Goal: Task Accomplishment & Management: Manage account settings

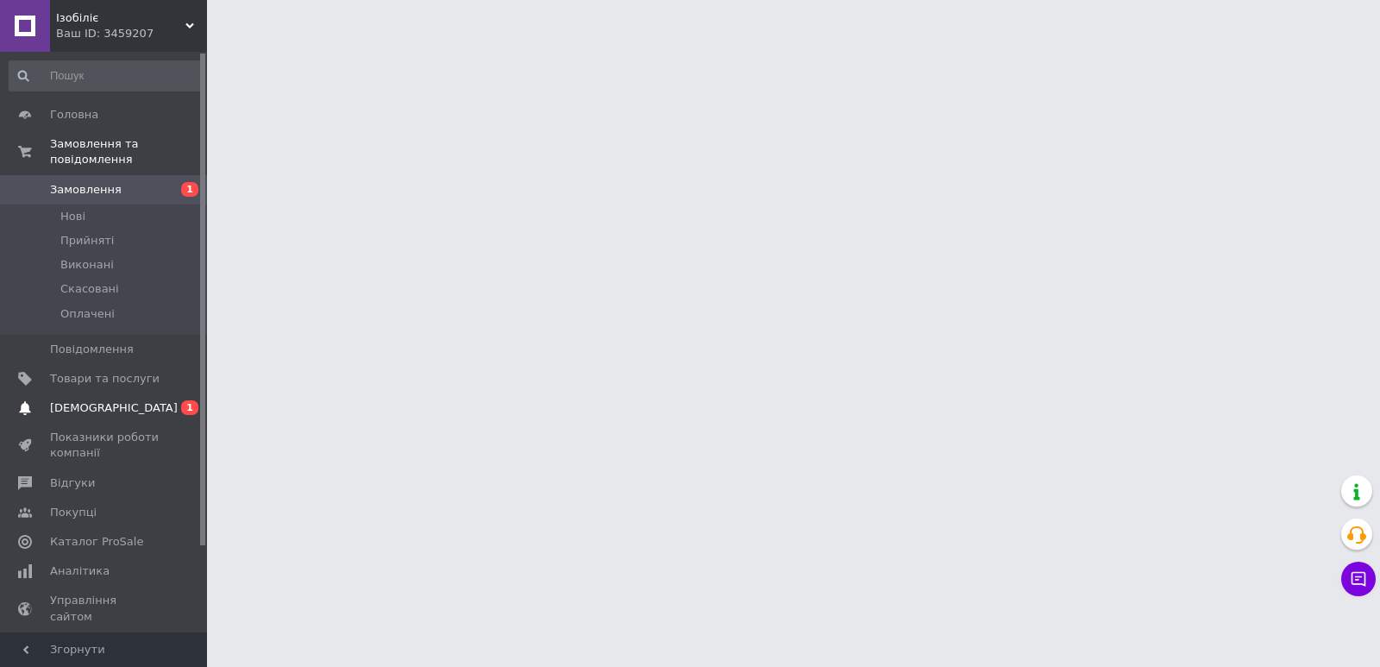
click at [97, 400] on span "[DEMOGRAPHIC_DATA]" at bounding box center [114, 408] width 128 height 16
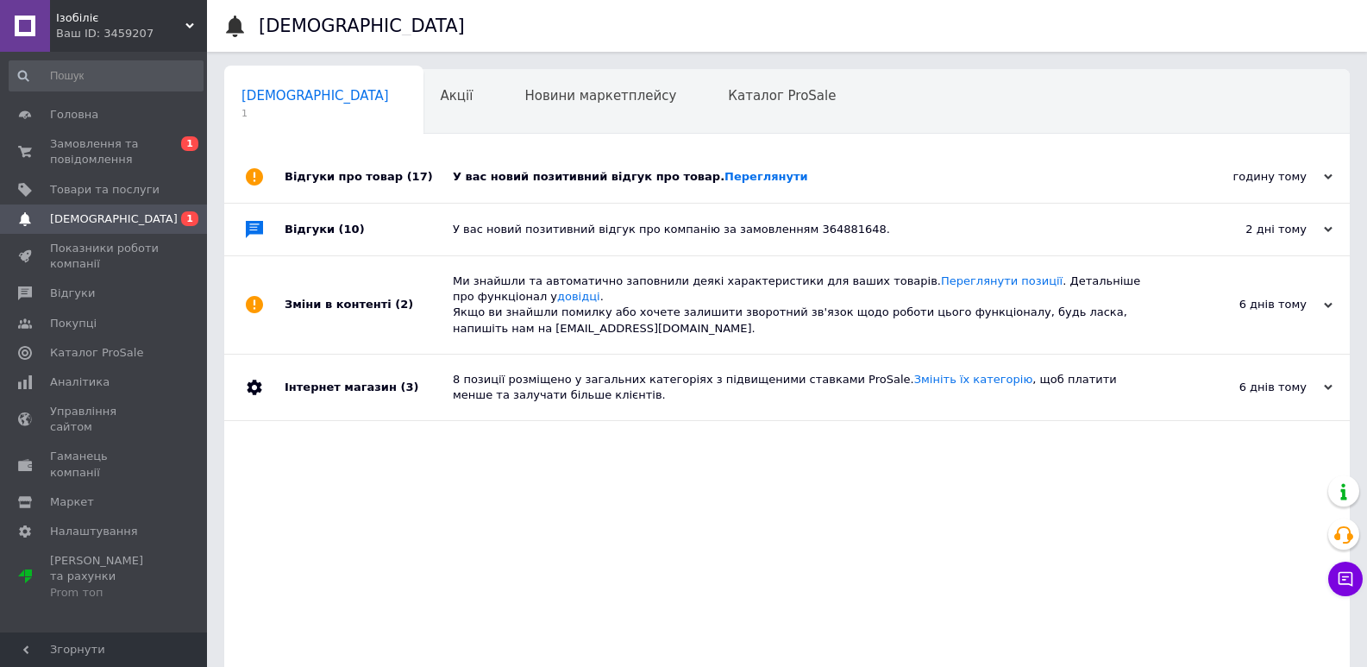
click at [723, 166] on div "У вас новий позитивний відгук про товар. Переглянути" at bounding box center [806, 177] width 707 height 52
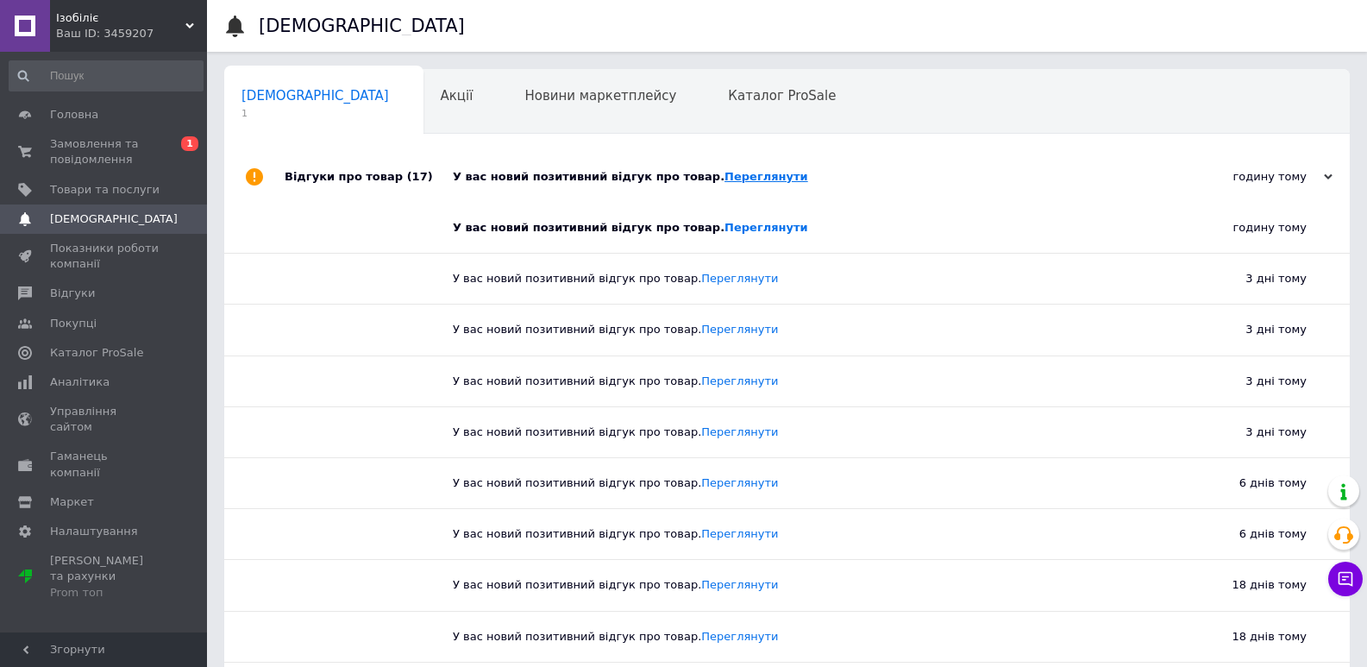
click at [724, 174] on link "Переглянути" at bounding box center [766, 176] width 84 height 13
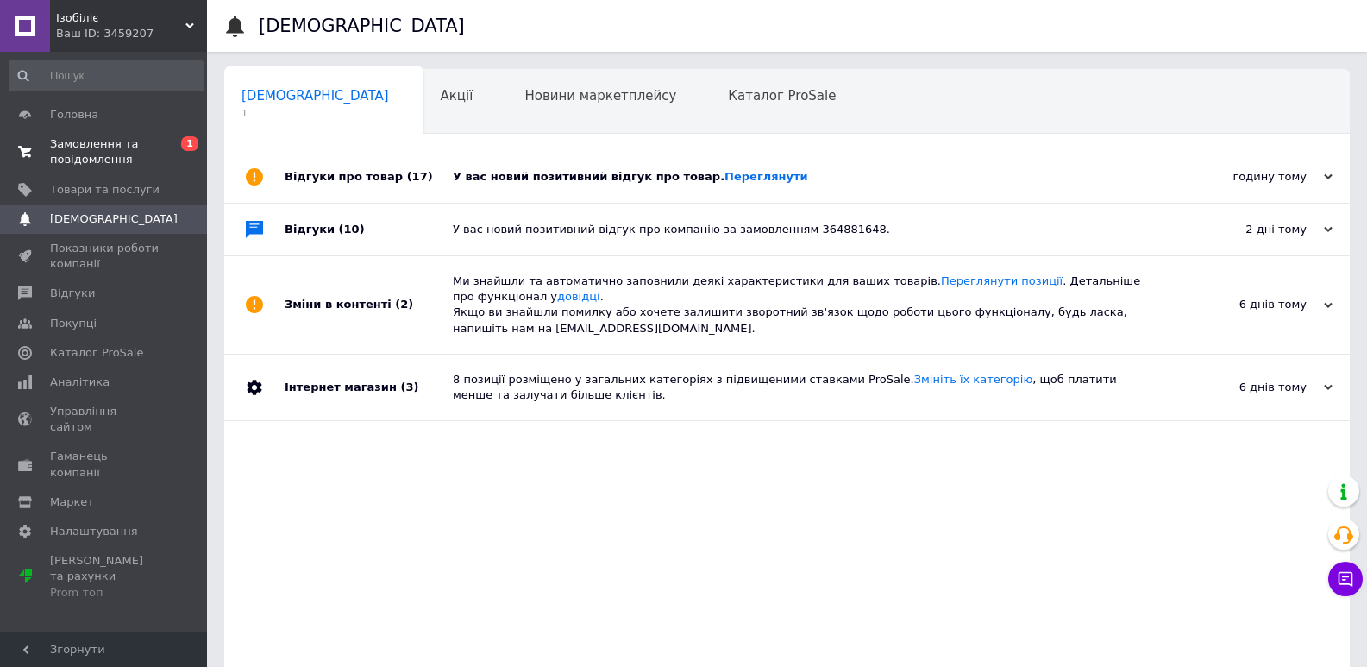
click at [74, 151] on span "Замовлення та повідомлення" at bounding box center [105, 151] width 110 height 31
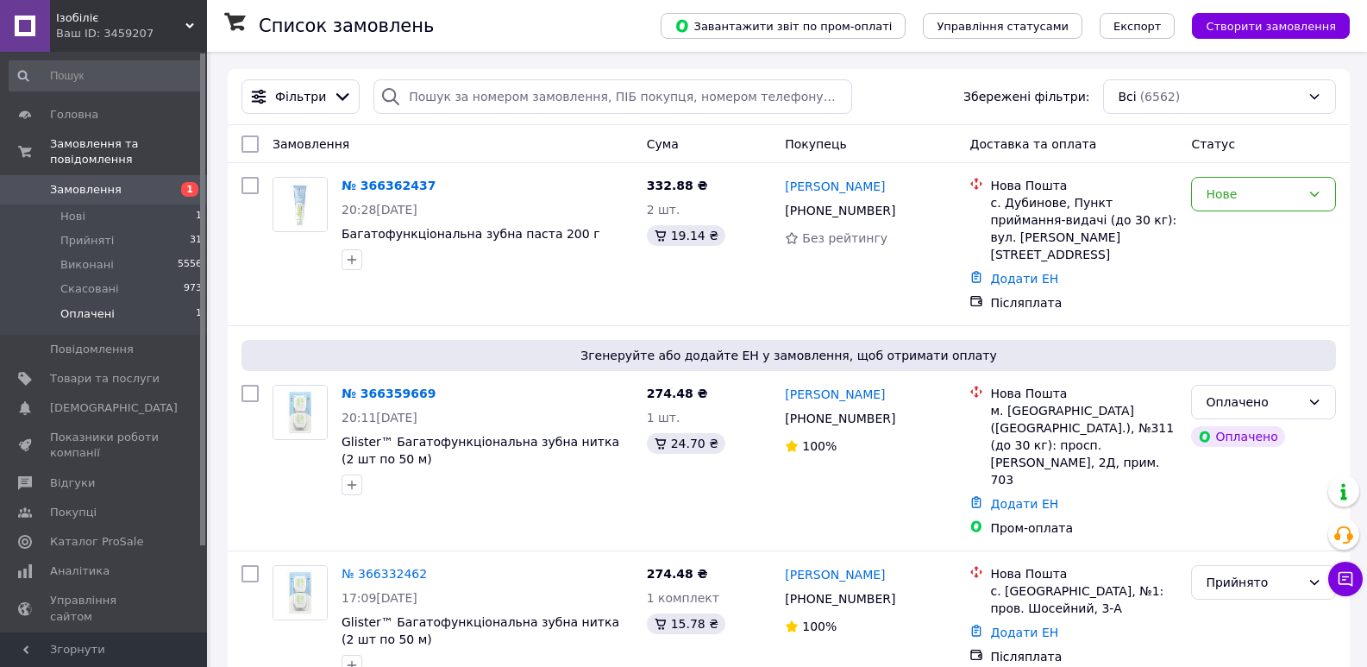
click at [87, 306] on span "Оплачені" at bounding box center [87, 314] width 54 height 16
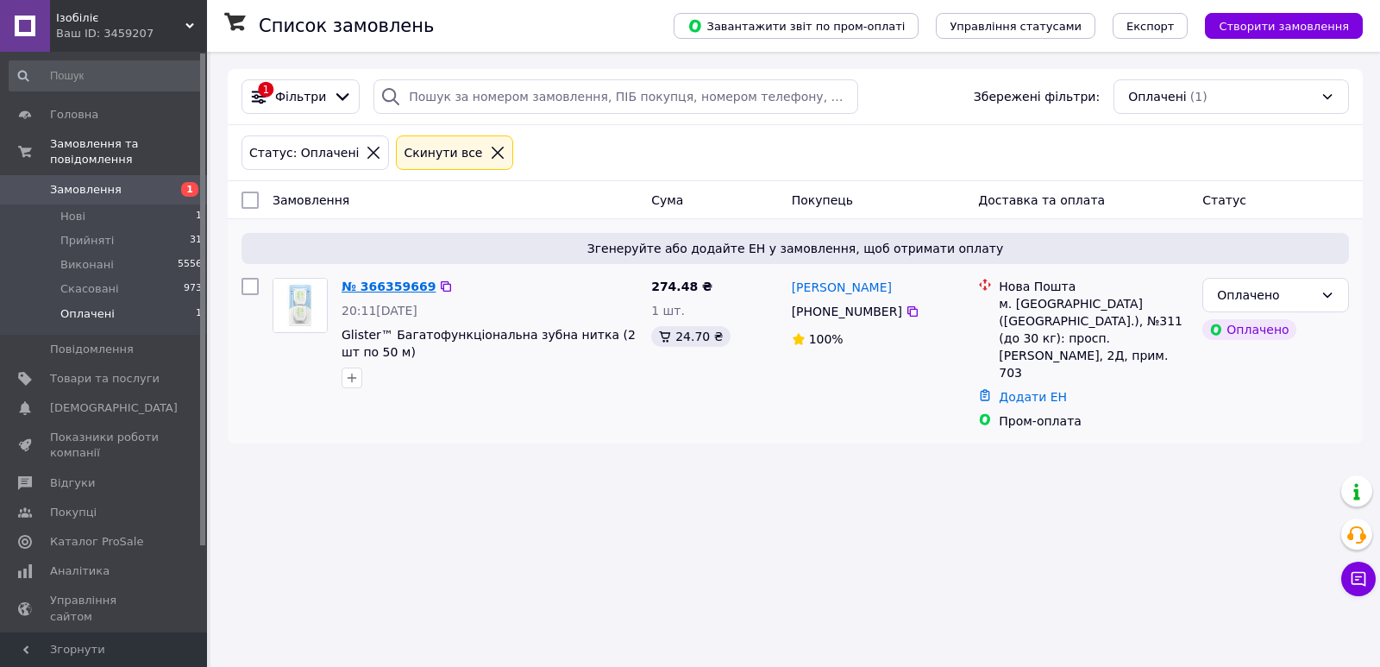
click at [398, 286] on link "№ 366359669" at bounding box center [388, 286] width 94 height 14
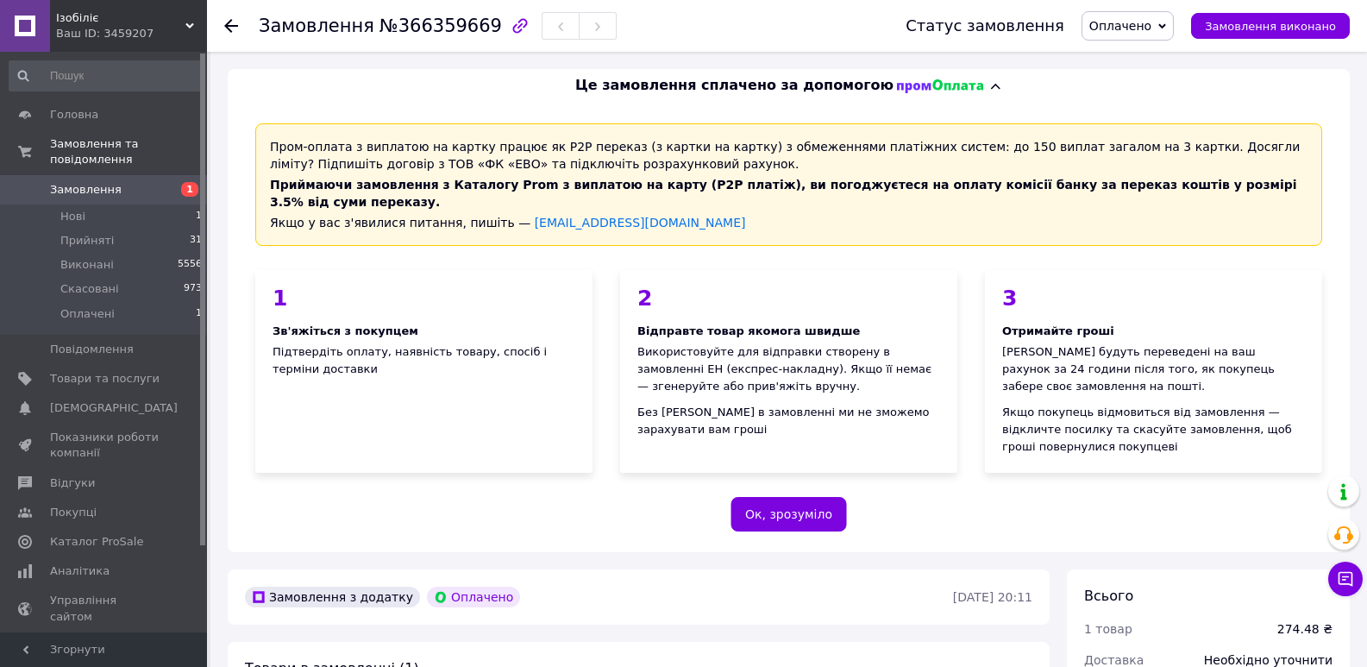
click at [1166, 25] on icon at bounding box center [1162, 26] width 8 height 8
click at [1160, 58] on li "Прийнято" at bounding box center [1127, 60] width 91 height 26
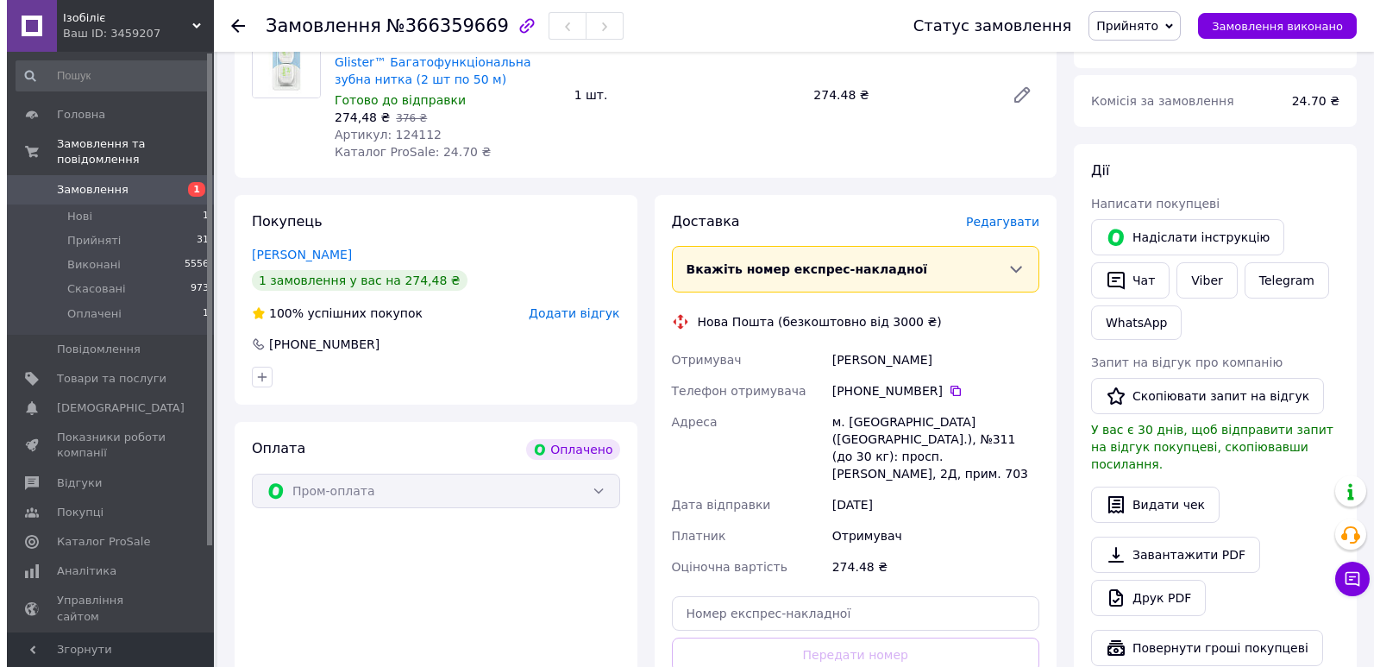
scroll to position [690, 0]
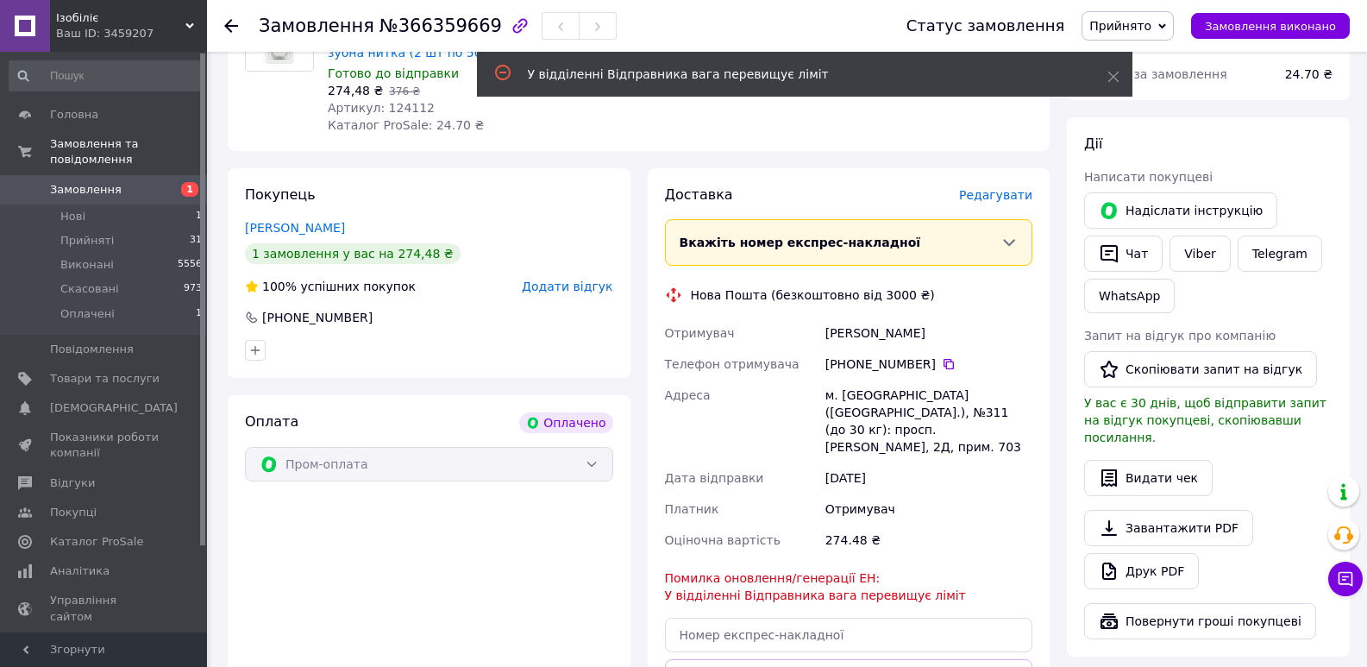
click at [1011, 188] on span "Редагувати" at bounding box center [995, 195] width 73 height 14
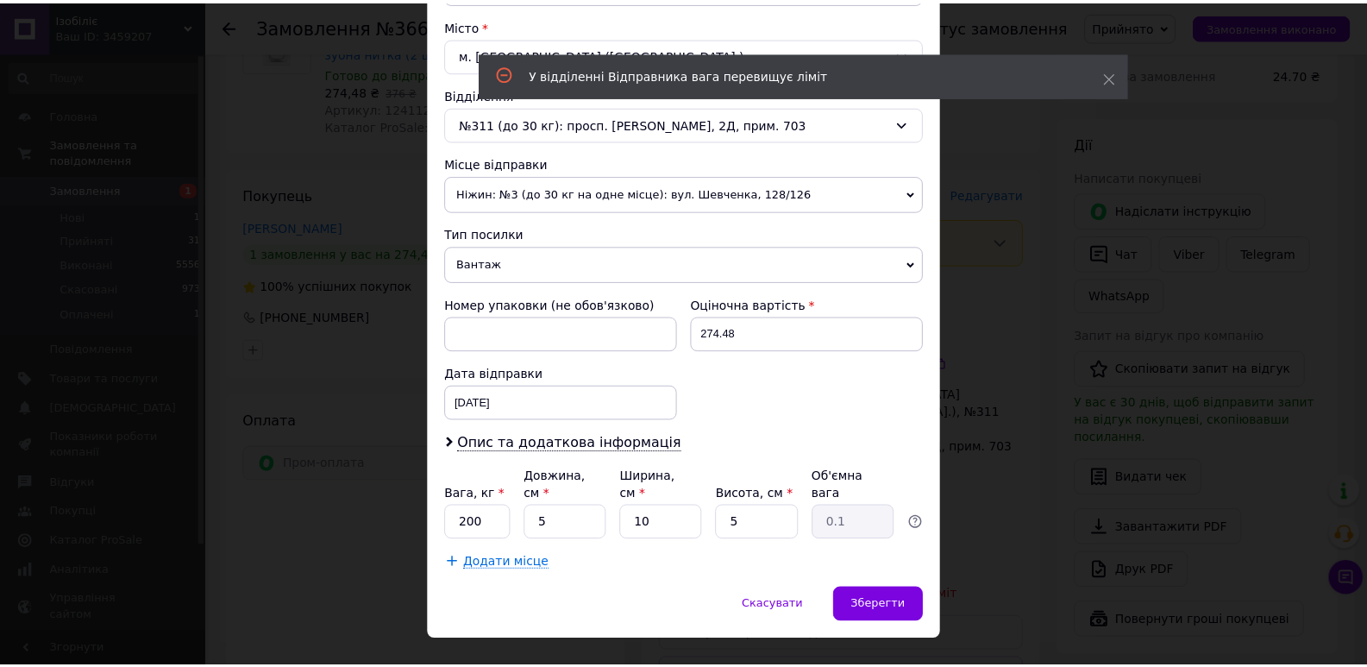
scroll to position [479, 0]
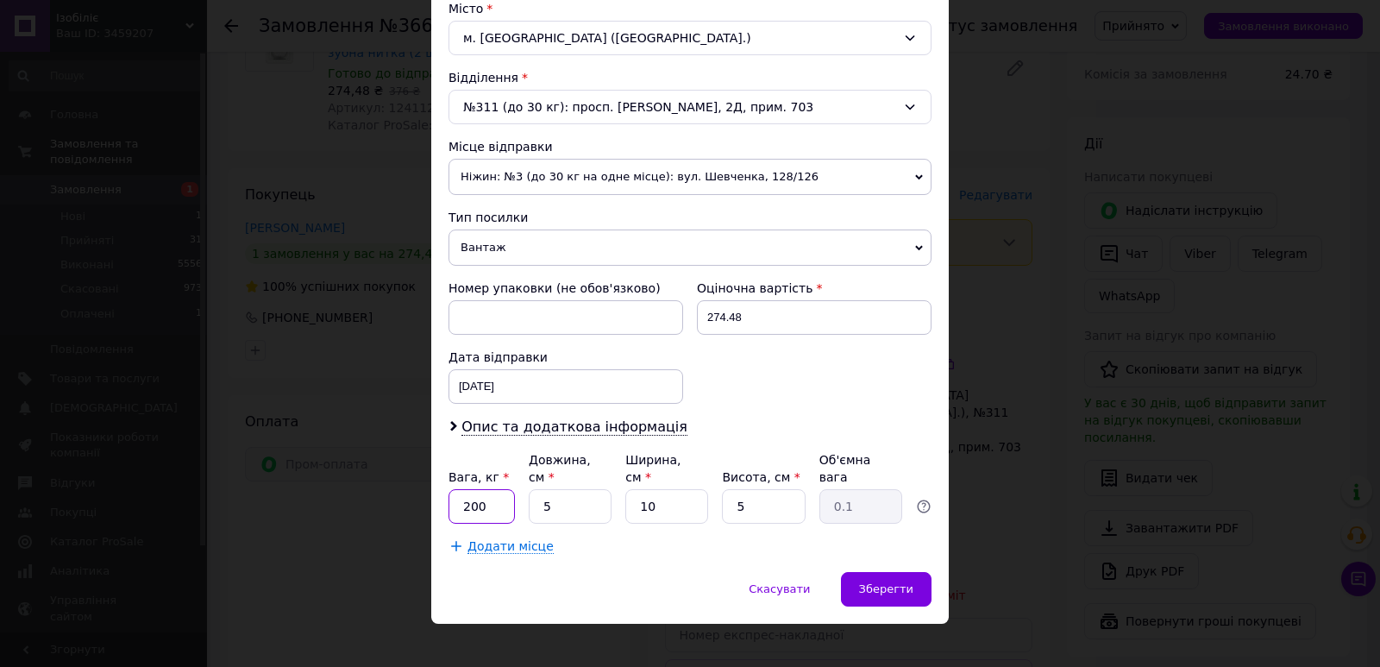
drag, startPoint x: 492, startPoint y: 492, endPoint x: 435, endPoint y: 491, distance: 57.8
click at [435, 491] on div "Спосіб доставки Нова Пошта (безкоштовно від 3000 ₴) Платник Отримувач Відправни…" at bounding box center [689, 102] width 517 height 937
type input "2"
click at [898, 582] on span "Зберегти" at bounding box center [886, 588] width 54 height 13
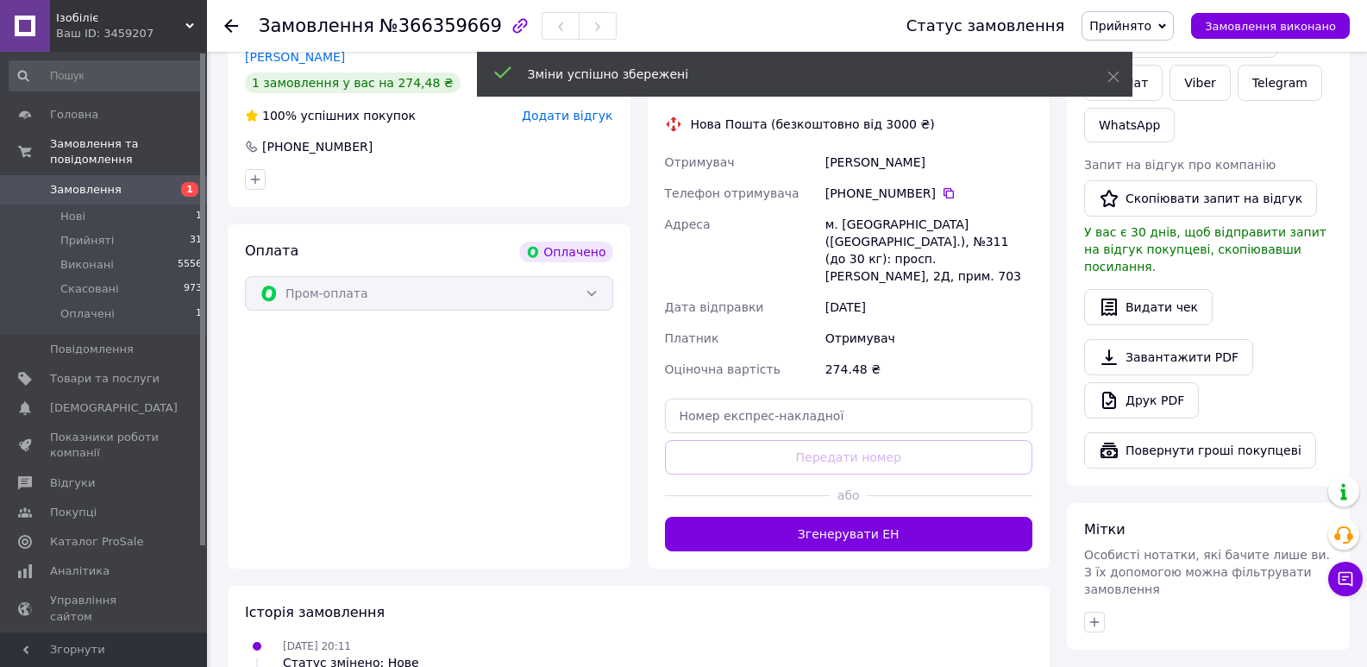
scroll to position [862, 0]
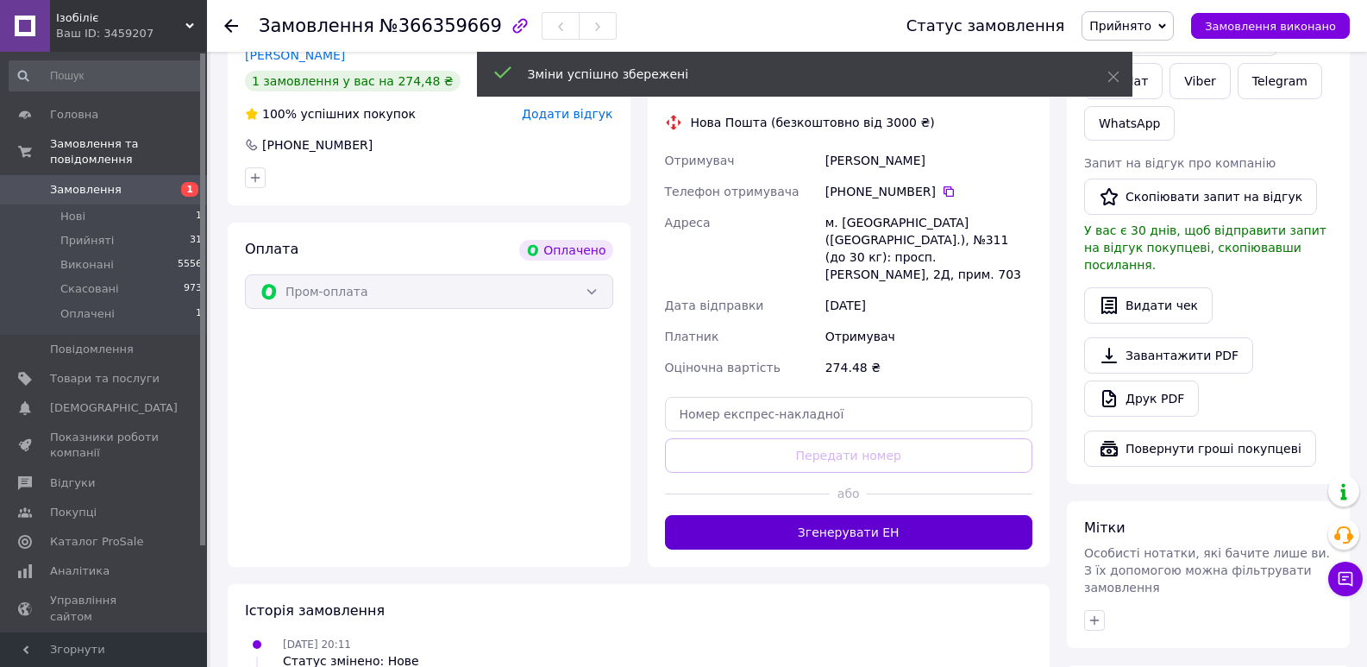
click at [882, 515] on button "Згенерувати ЕН" at bounding box center [849, 532] width 368 height 34
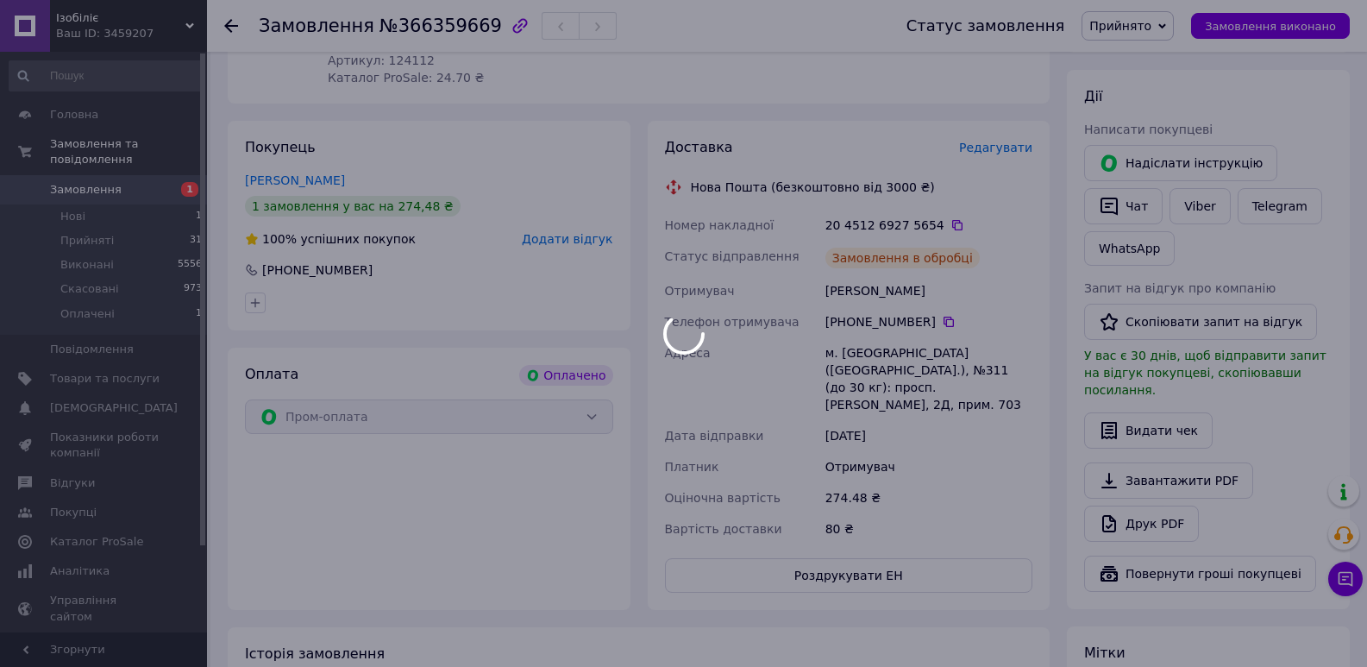
scroll to position [690, 0]
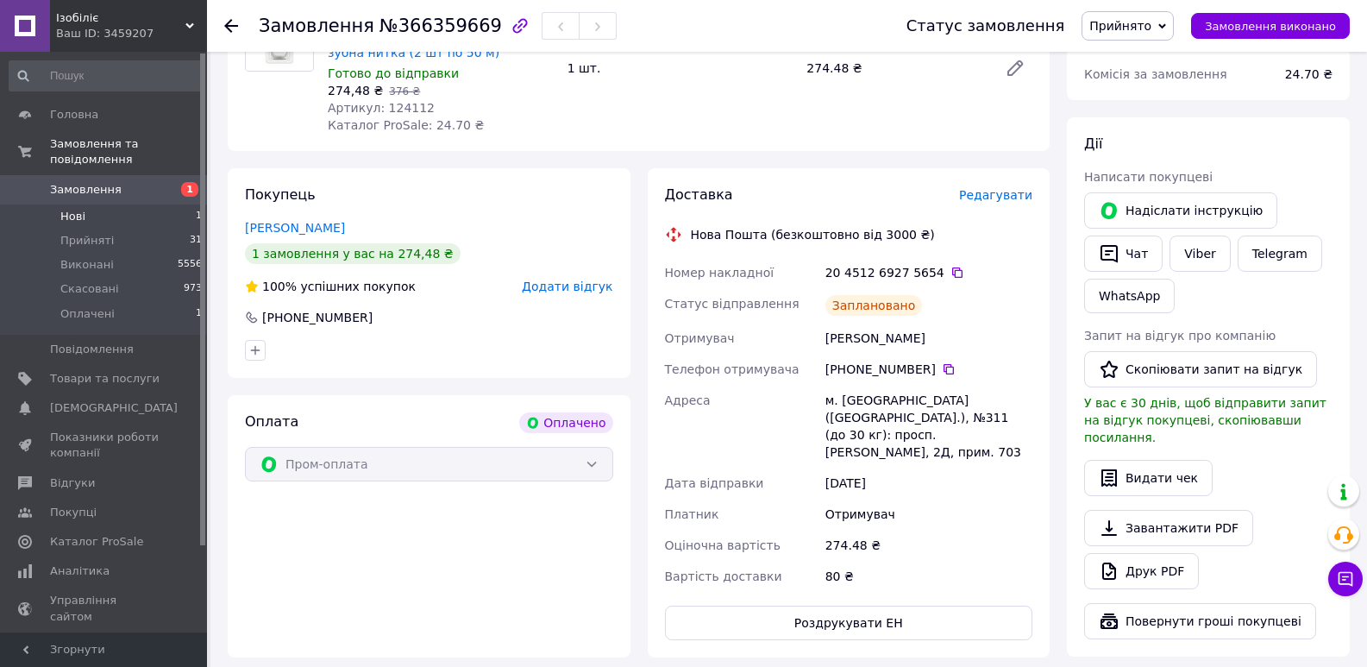
click at [95, 204] on li "Нові 1" at bounding box center [106, 216] width 212 height 24
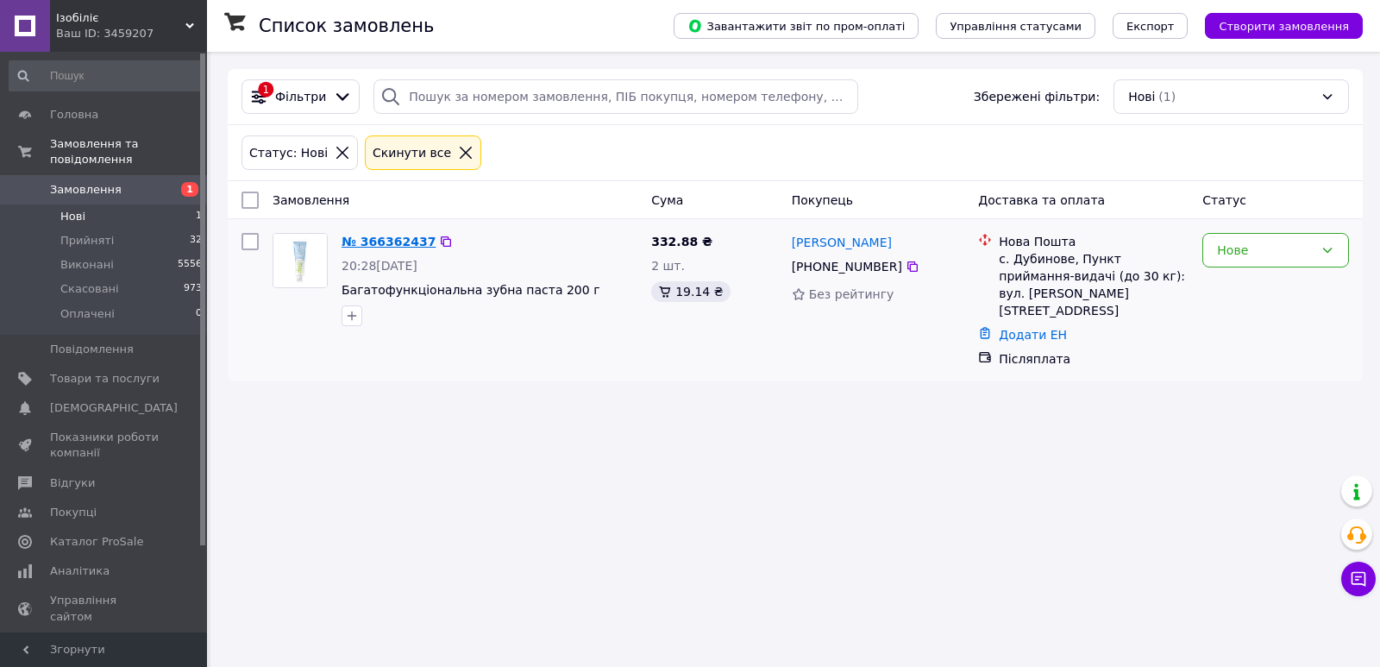
click at [398, 241] on link "№ 366362437" at bounding box center [388, 242] width 94 height 14
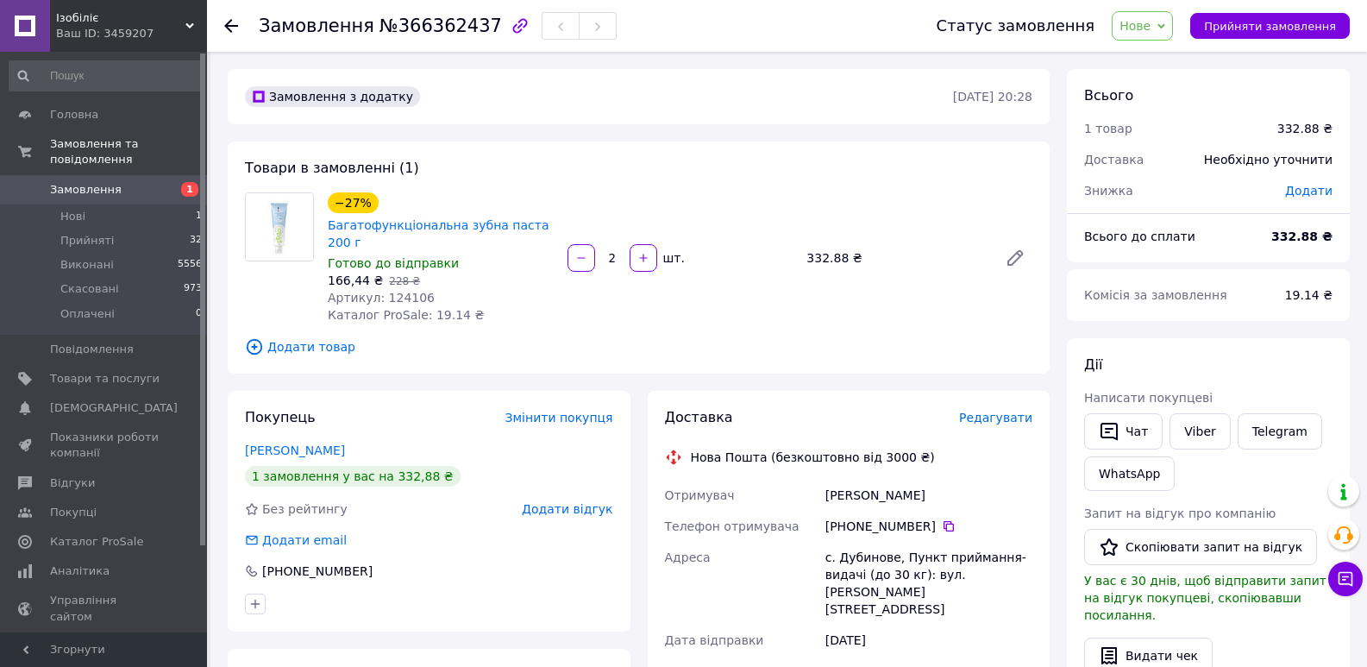
click at [1173, 22] on span "Нове" at bounding box center [1141, 25] width 61 height 29
click at [1159, 56] on li "Прийнято" at bounding box center [1151, 60] width 79 height 26
click at [78, 233] on span "Прийняті" at bounding box center [86, 241] width 53 height 16
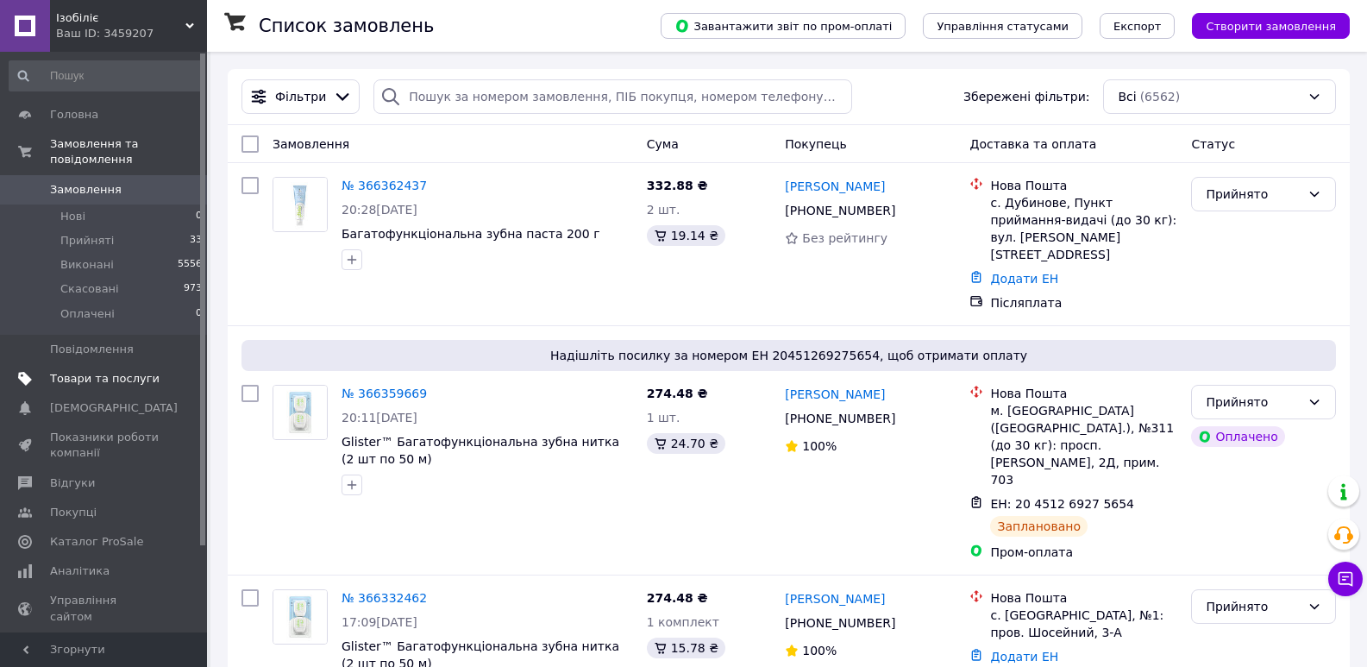
click at [103, 371] on span "Товари та послуги" at bounding box center [105, 379] width 110 height 16
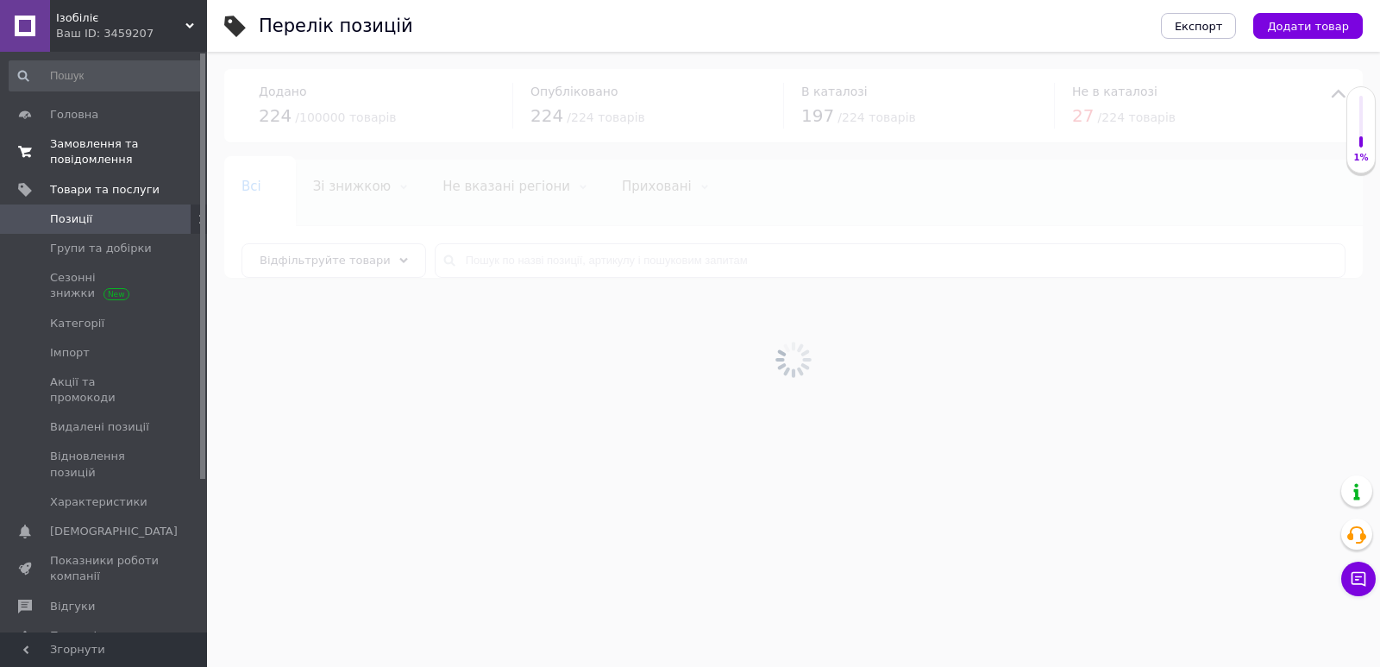
click at [76, 153] on span "Замовлення та повідомлення" at bounding box center [105, 151] width 110 height 31
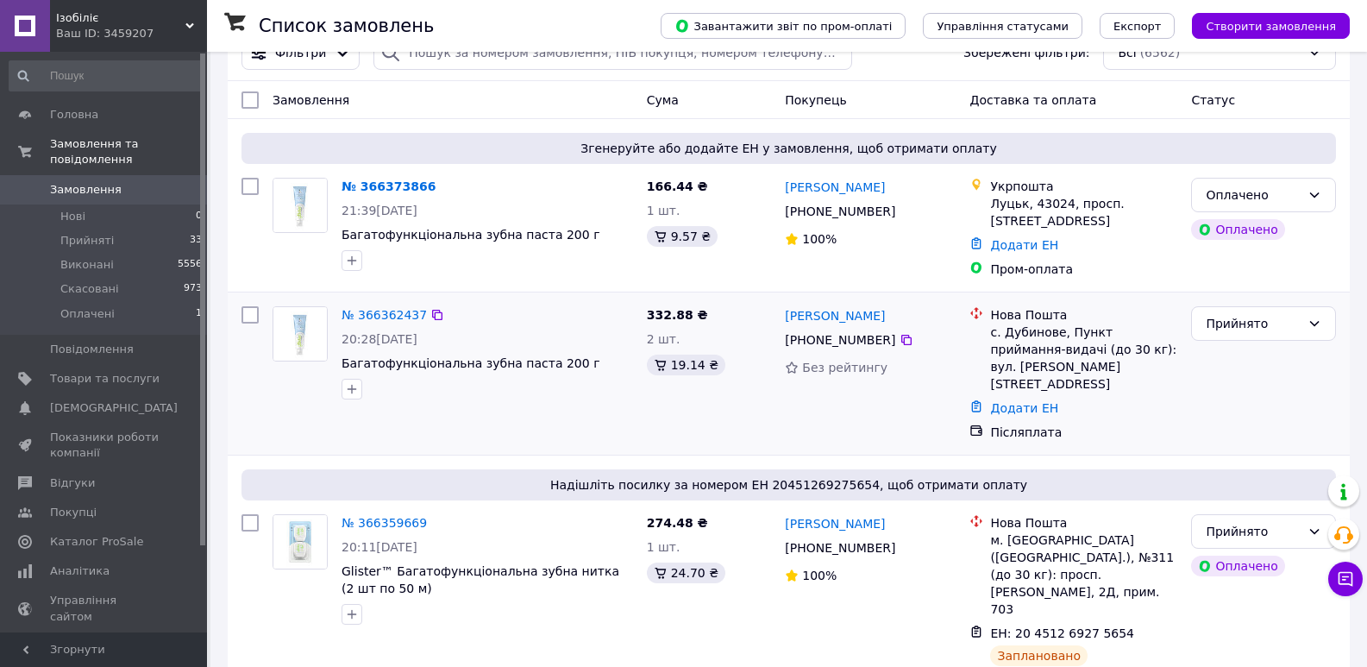
scroll to position [86, 0]
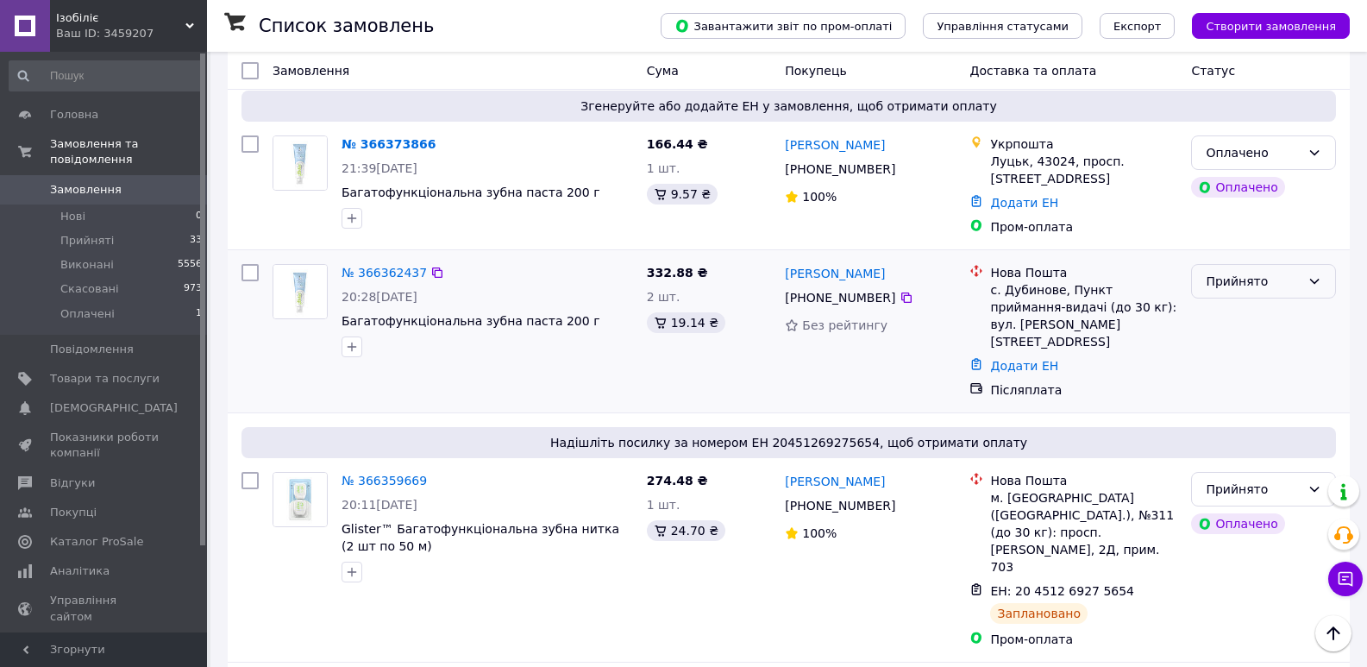
click at [1270, 285] on div "Прийнято" at bounding box center [1252, 281] width 95 height 19
click at [1258, 315] on li "Виконано" at bounding box center [1263, 319] width 143 height 31
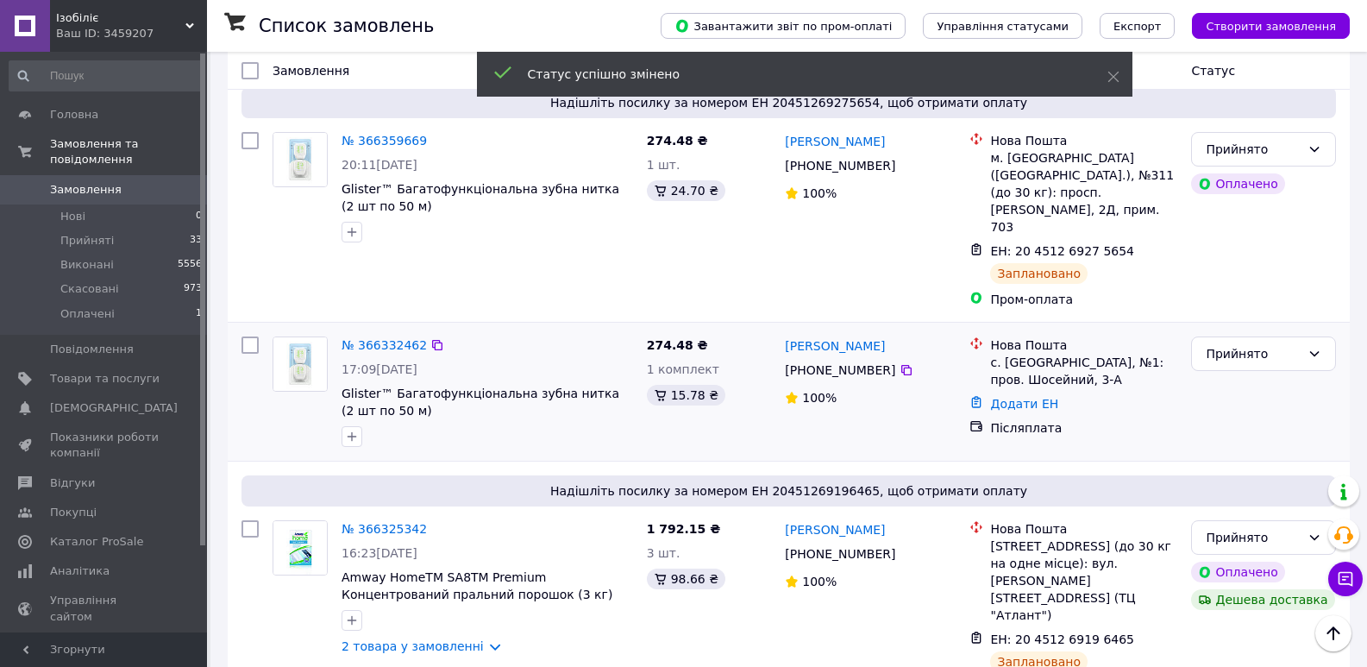
scroll to position [431, 0]
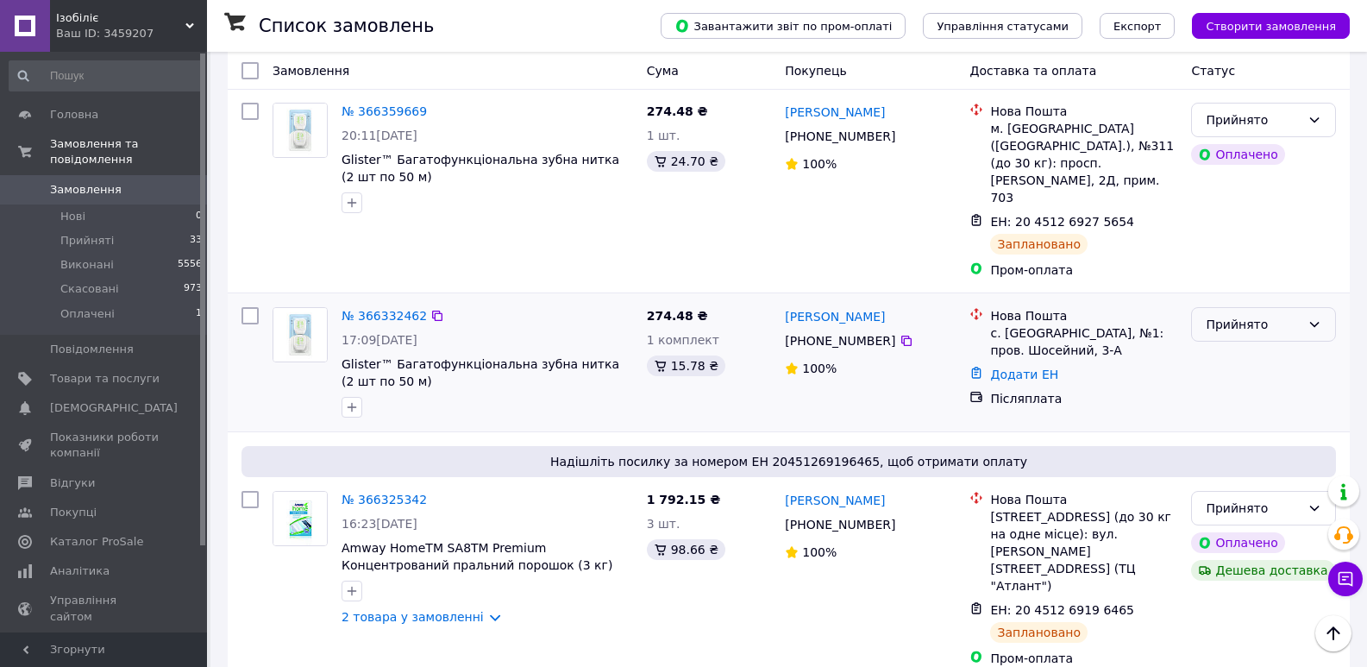
click at [1240, 315] on div "Прийнято" at bounding box center [1252, 324] width 95 height 19
click at [1243, 309] on li "Виконано" at bounding box center [1263, 310] width 143 height 31
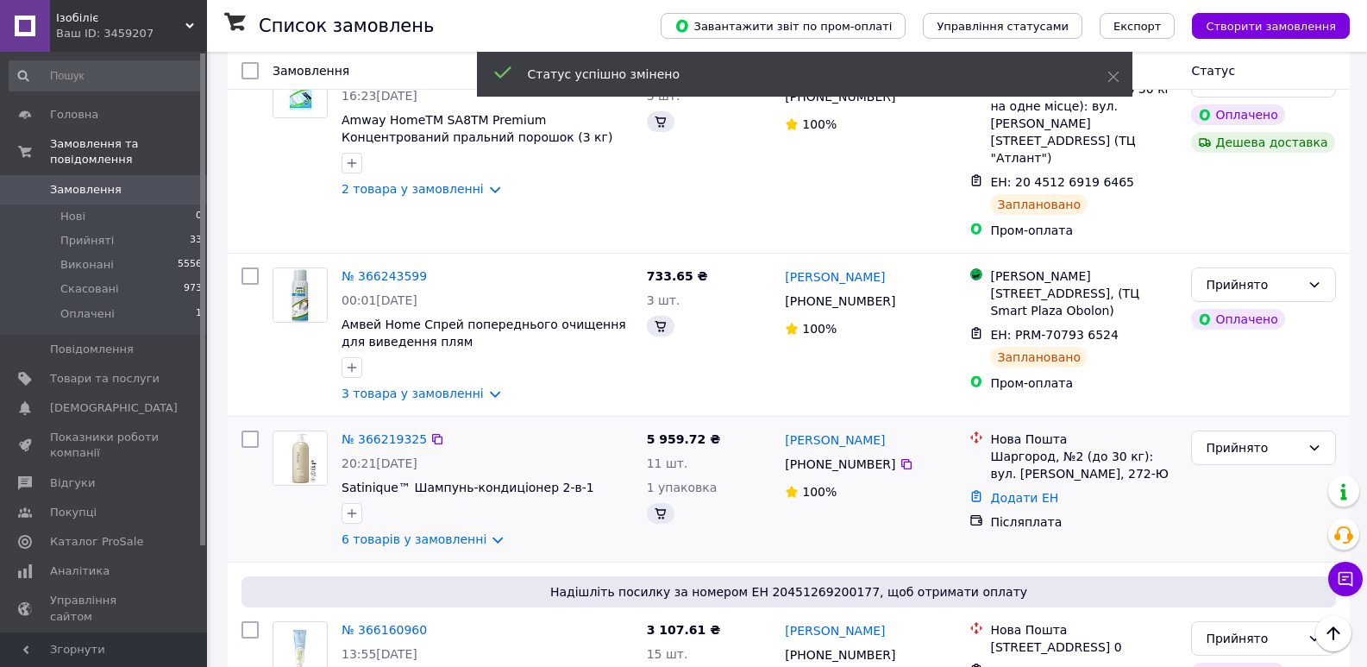
scroll to position [948, 0]
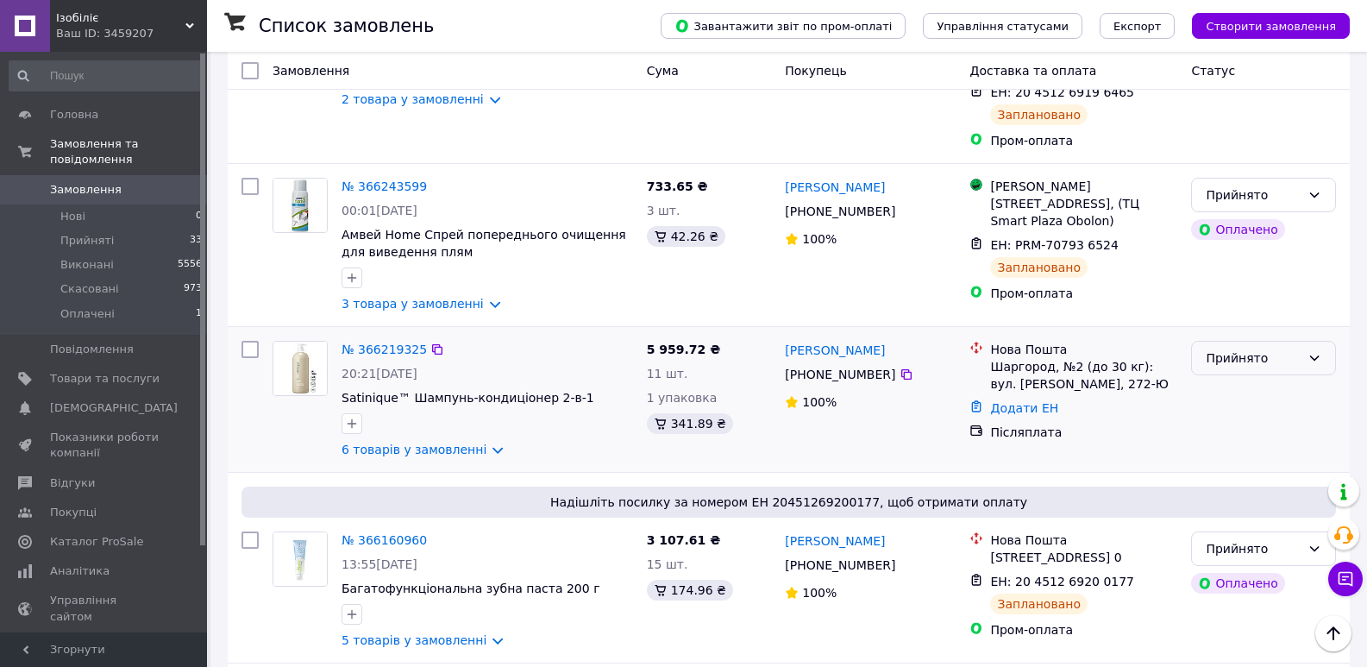
click at [1265, 348] on div "Прийнято" at bounding box center [1252, 357] width 95 height 19
click at [1243, 298] on li "Виконано" at bounding box center [1263, 309] width 143 height 31
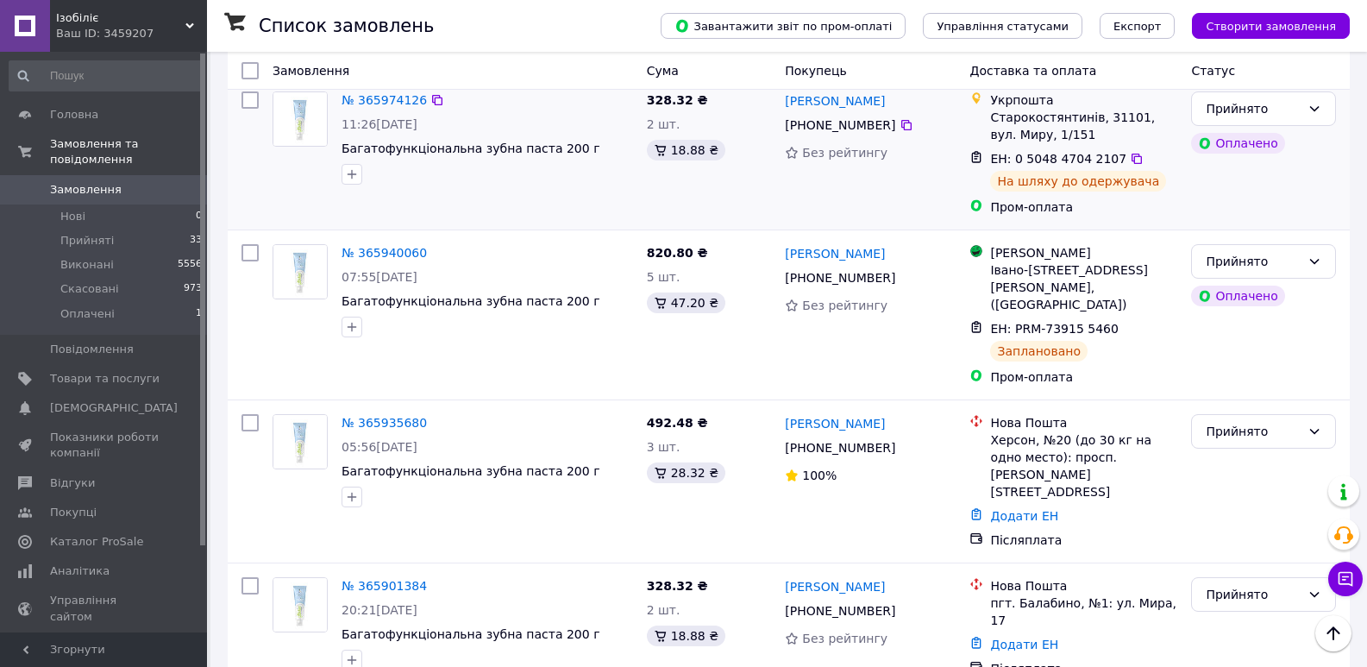
scroll to position [2501, 0]
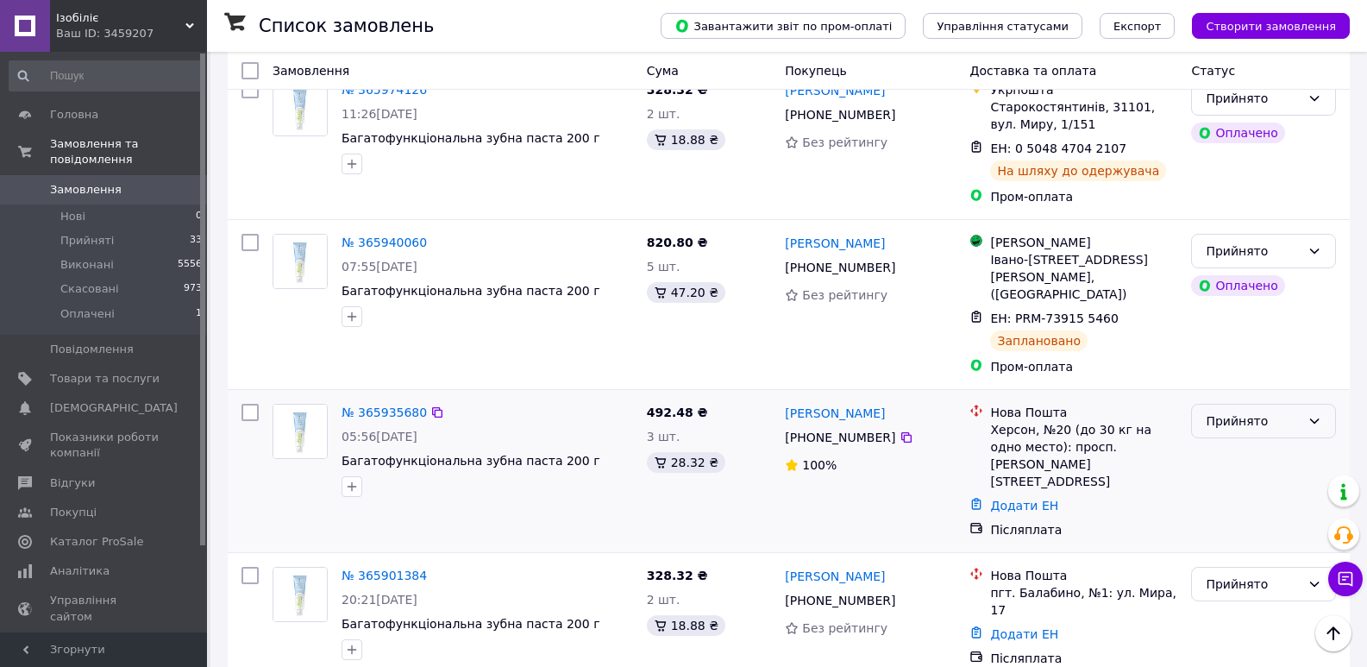
click at [1228, 411] on div "Прийнято" at bounding box center [1252, 420] width 95 height 19
click at [1237, 304] on li "Виконано" at bounding box center [1263, 304] width 143 height 31
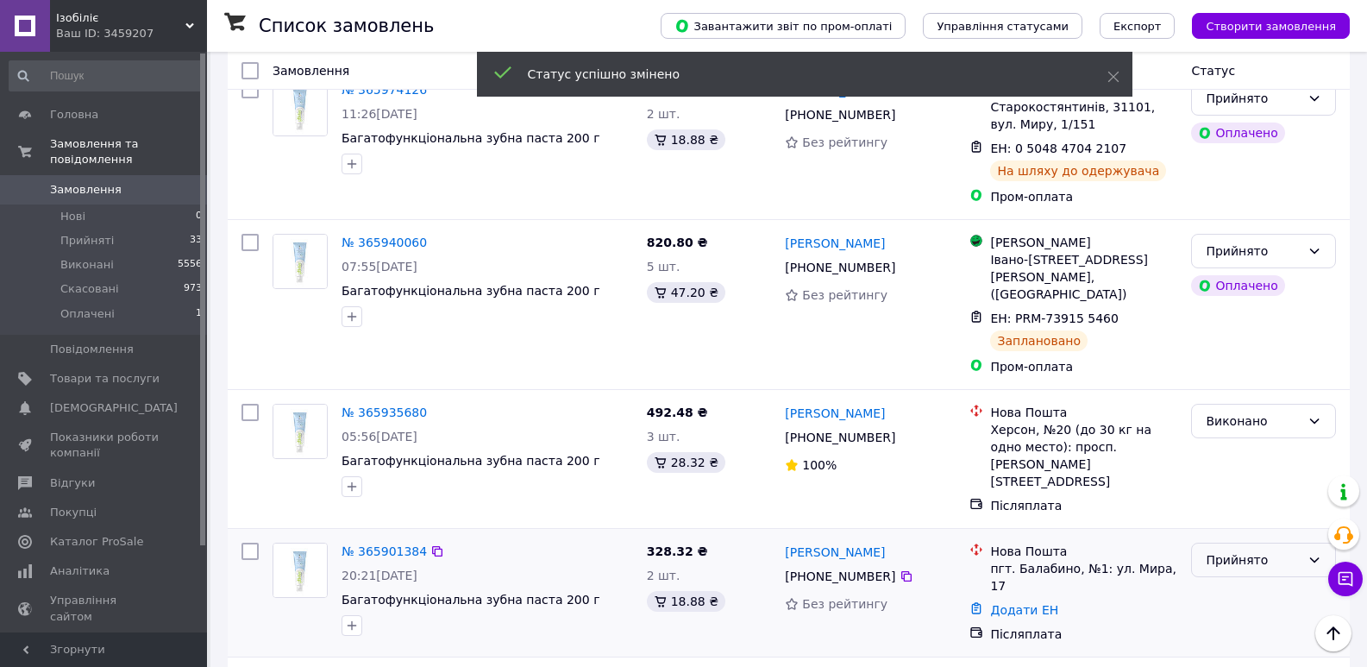
click at [1239, 550] on div "Прийнято" at bounding box center [1252, 559] width 95 height 19
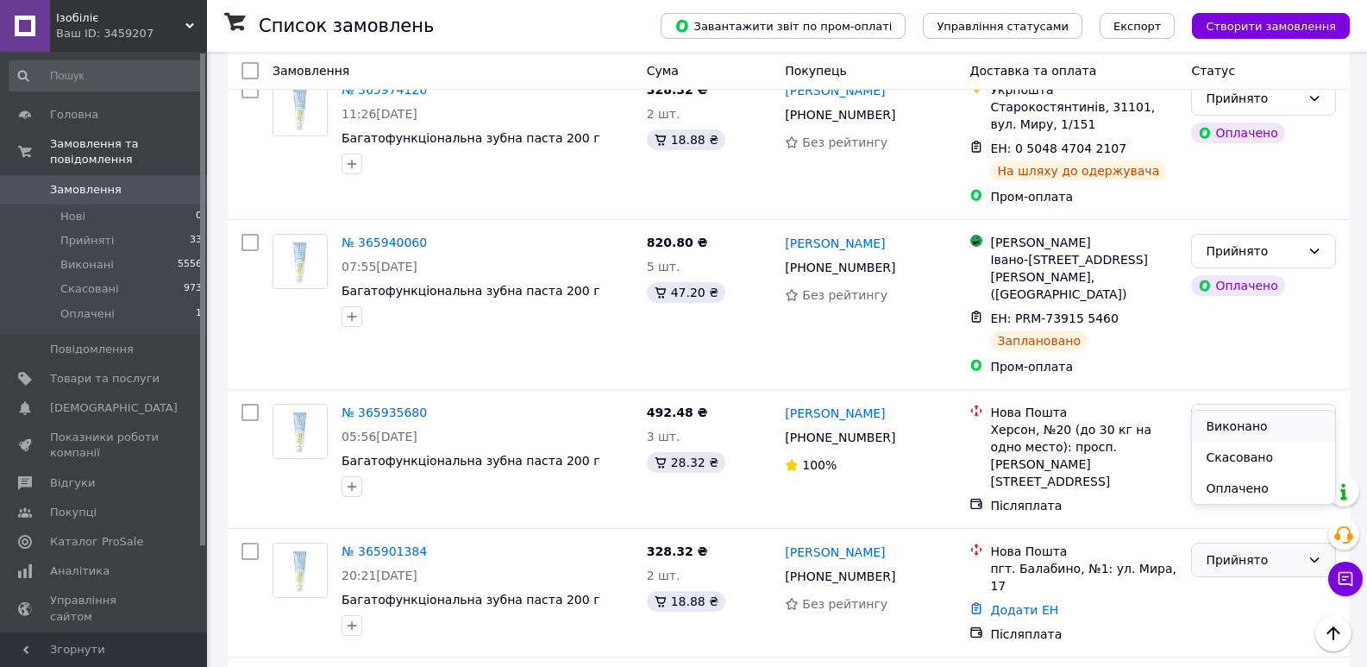
click at [1225, 420] on li "Виконано" at bounding box center [1263, 425] width 143 height 31
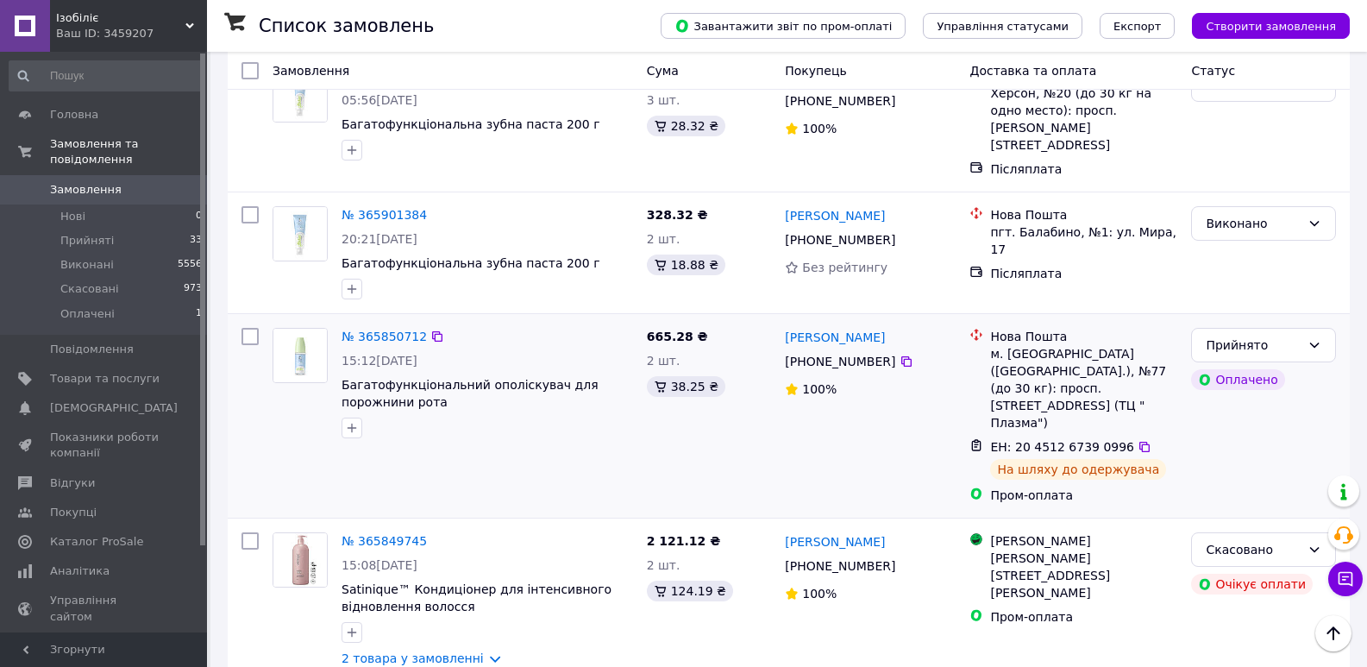
scroll to position [2864, 0]
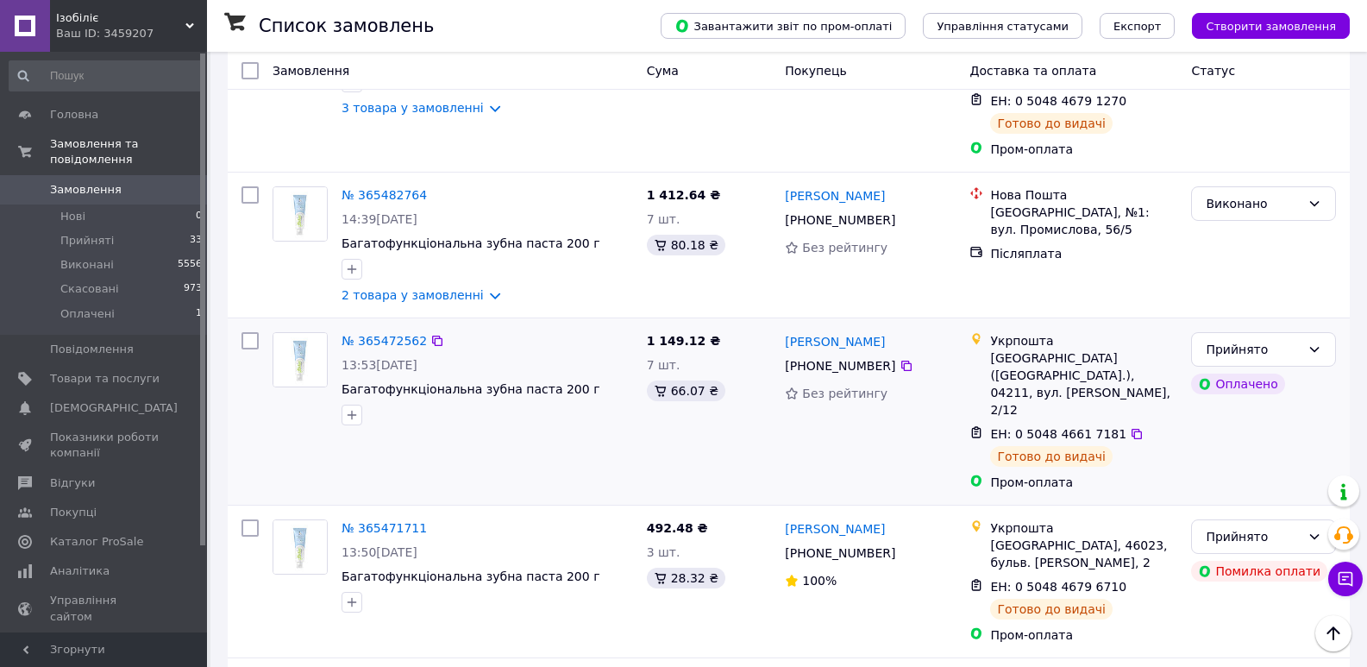
scroll to position [1293, 0]
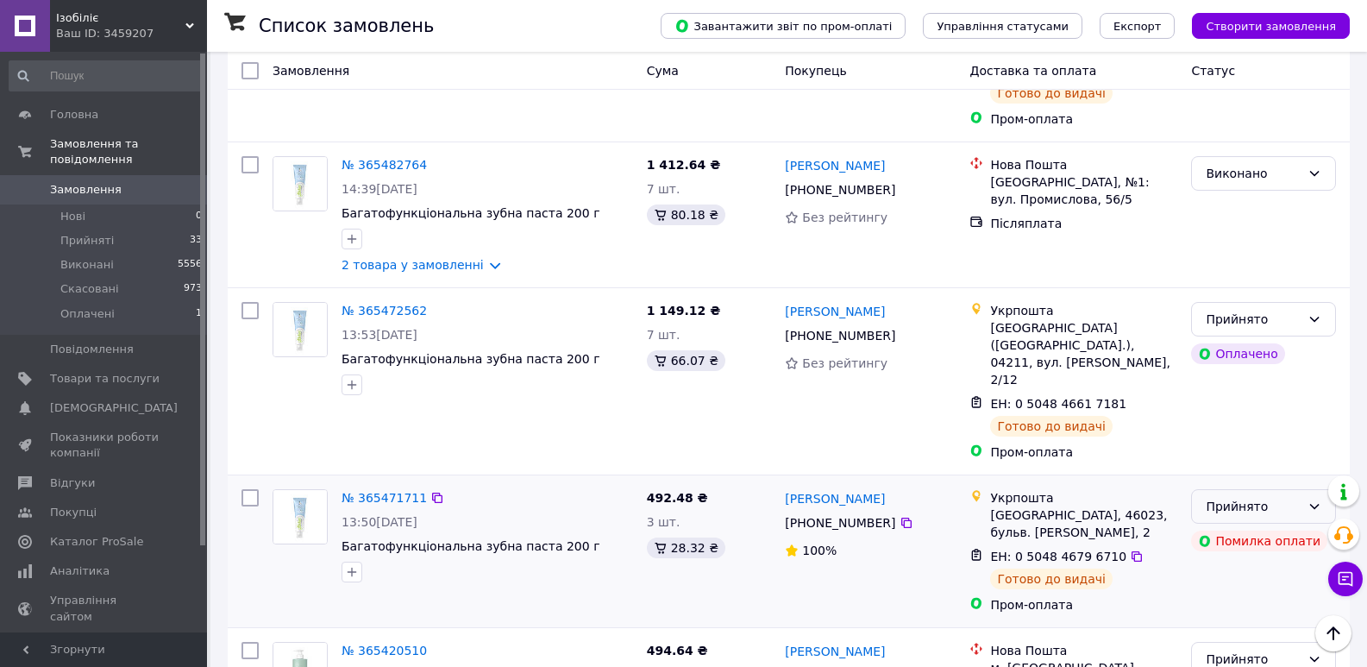
click at [1318, 504] on icon at bounding box center [1314, 506] width 9 height 5
click at [1251, 424] on li "Виконано" at bounding box center [1263, 424] width 143 height 31
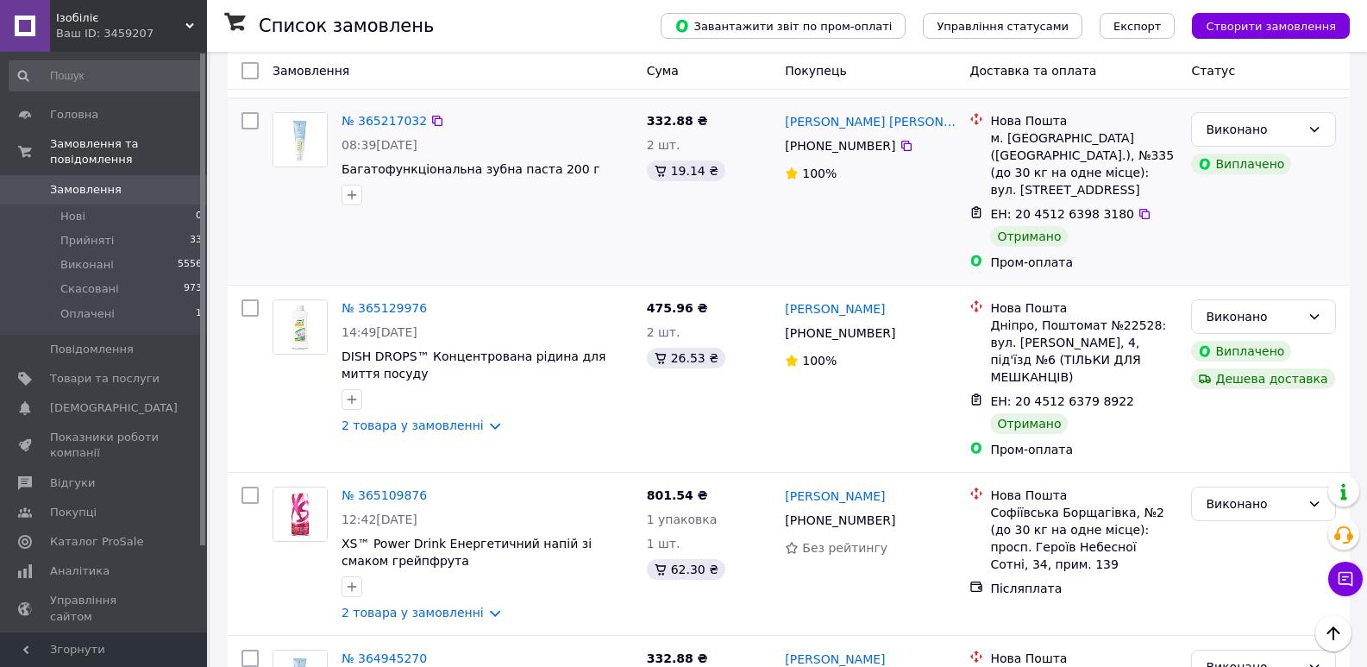
scroll to position [2632, 0]
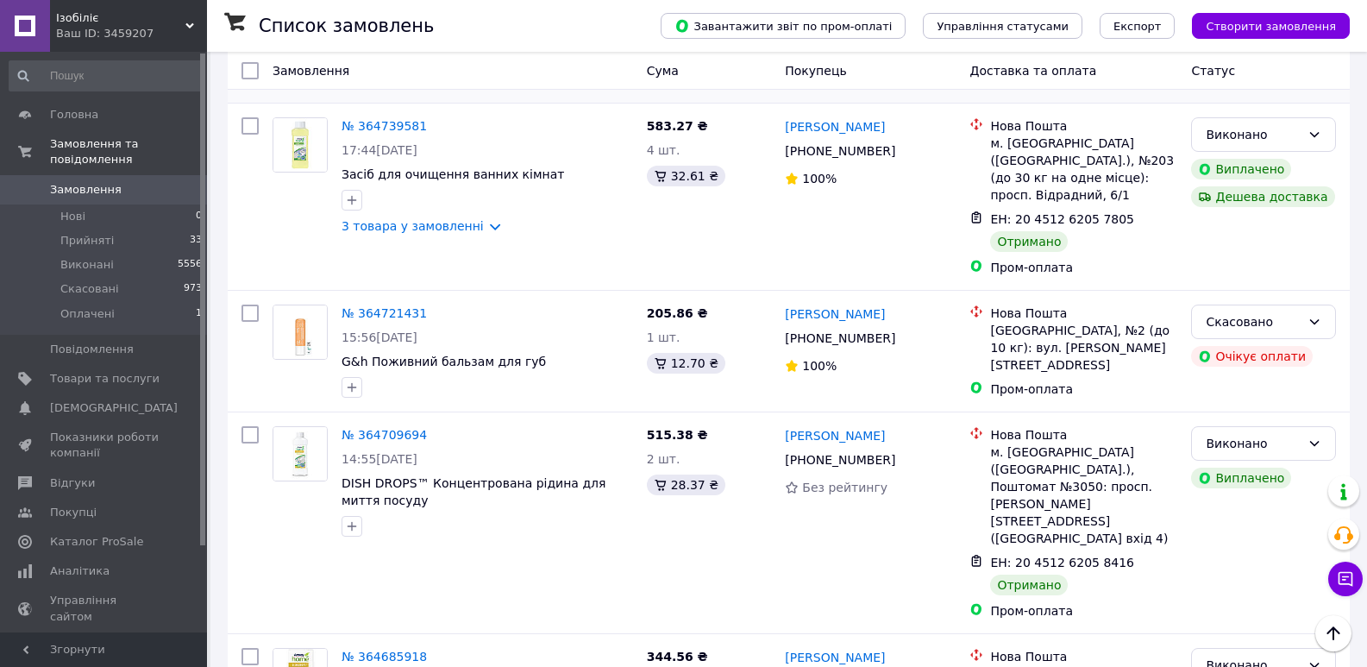
scroll to position [604, 0]
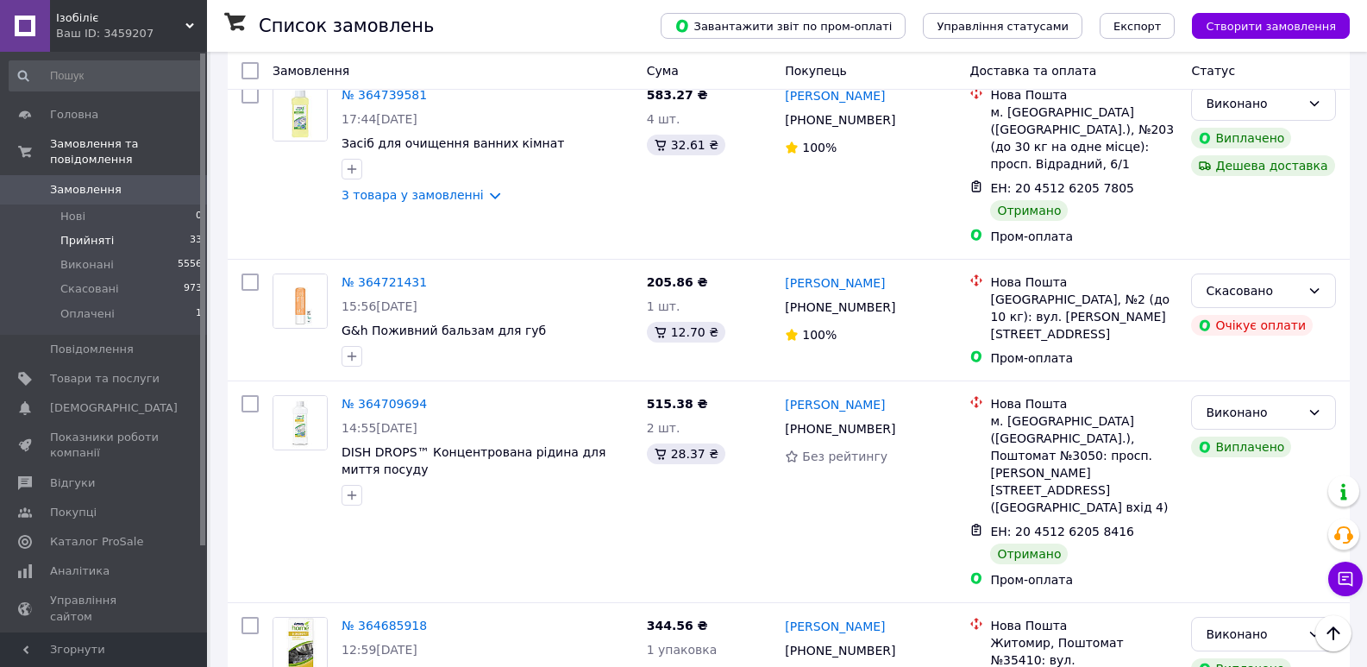
click at [66, 233] on span "Прийняті" at bounding box center [86, 241] width 53 height 16
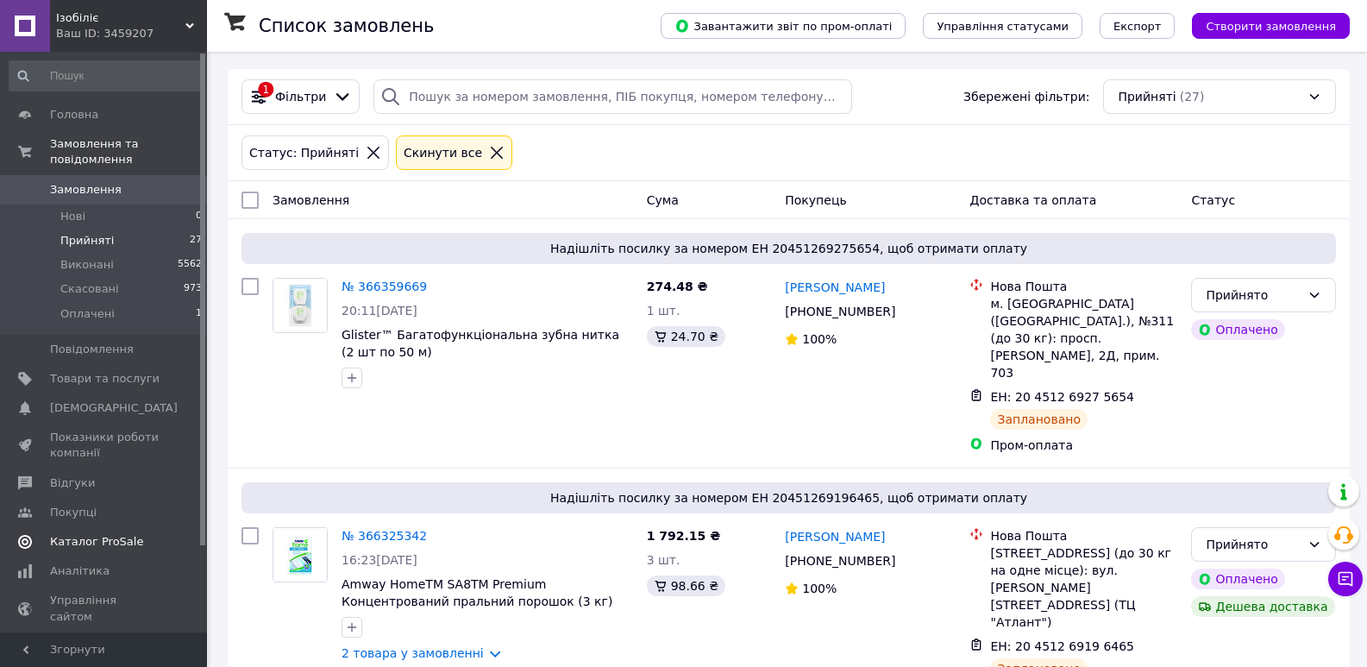
click at [91, 534] on span "Каталог ProSale" at bounding box center [96, 542] width 93 height 16
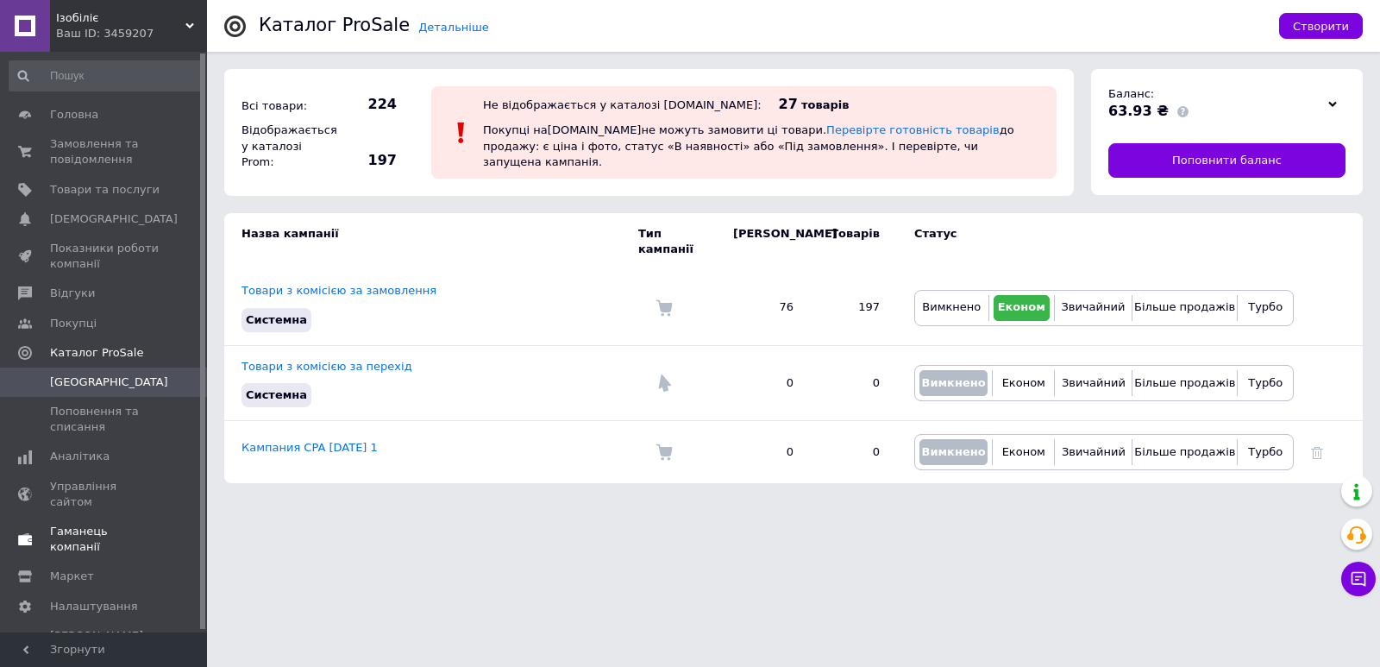
click at [137, 523] on link "Гаманець компанії" at bounding box center [106, 538] width 212 height 45
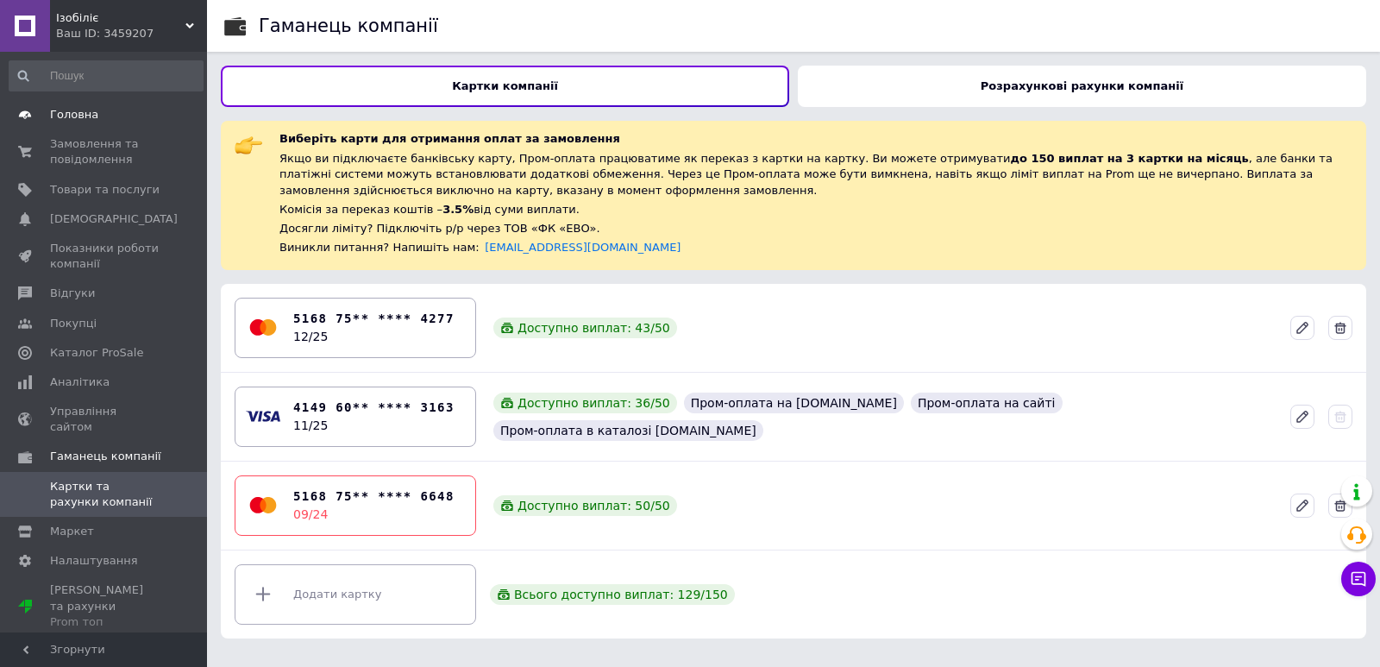
click at [76, 117] on span "Головна" at bounding box center [74, 115] width 48 height 16
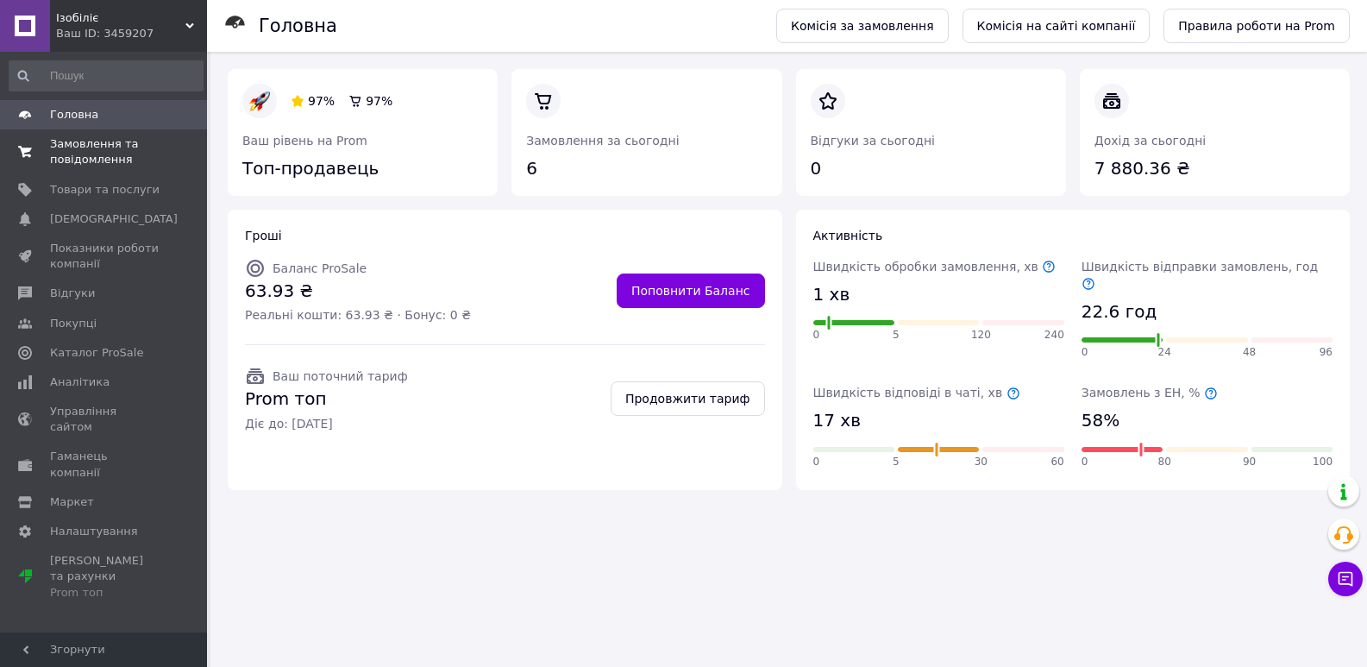
click at [105, 163] on span "Замовлення та повідомлення" at bounding box center [105, 151] width 110 height 31
